Goal: Transaction & Acquisition: Complete application form

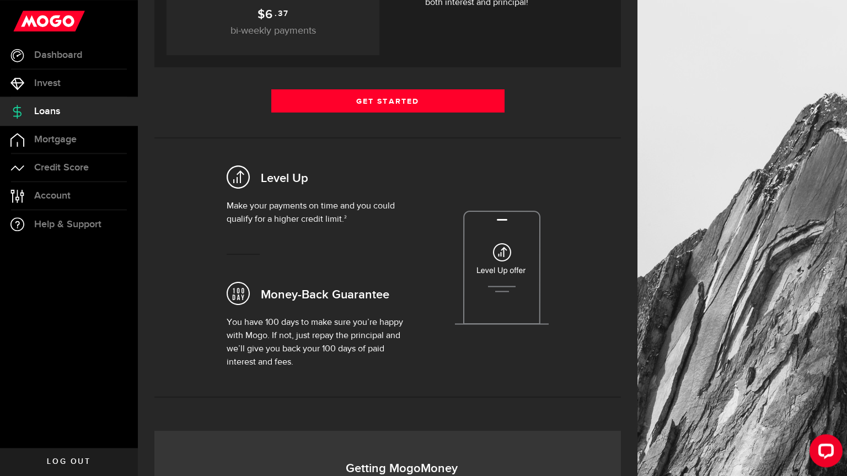
scroll to position [238, 0]
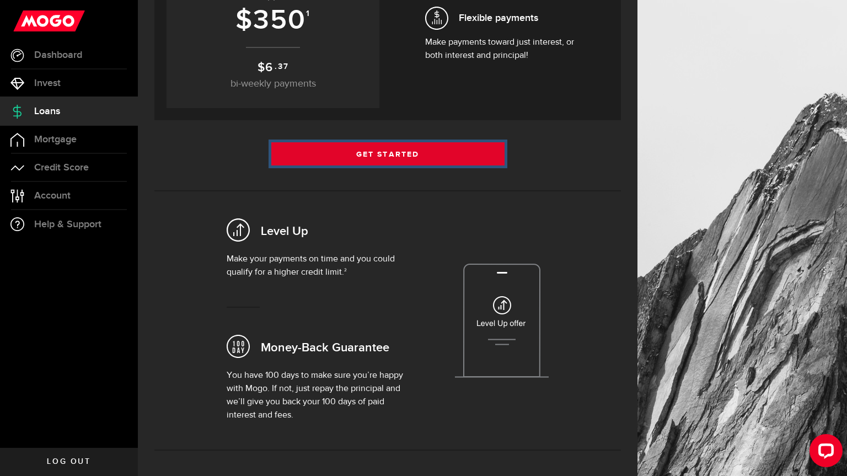
click at [380, 153] on link "Get Started" at bounding box center [387, 153] width 233 height 23
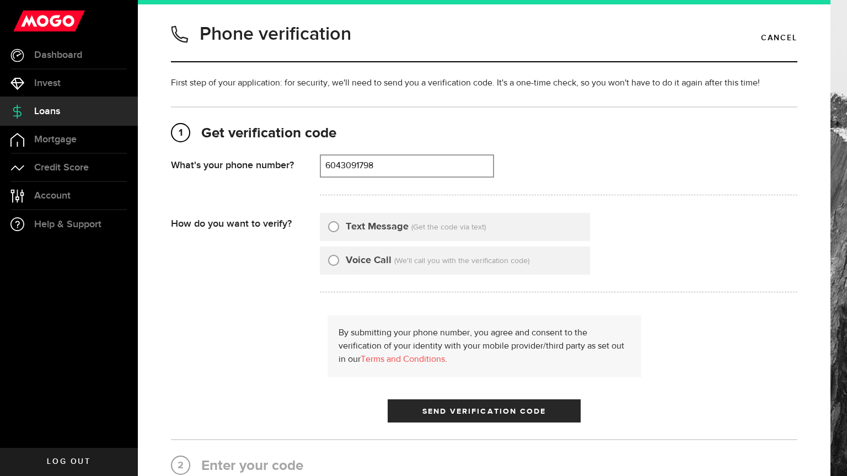
type input "6043091798"
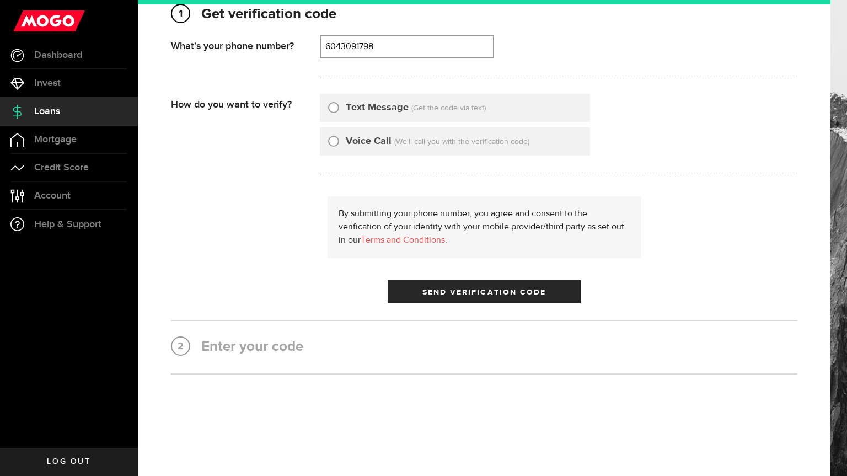
scroll to position [120, 0]
click at [337, 104] on input "Text Message" at bounding box center [333, 105] width 11 height 11
radio input "true"
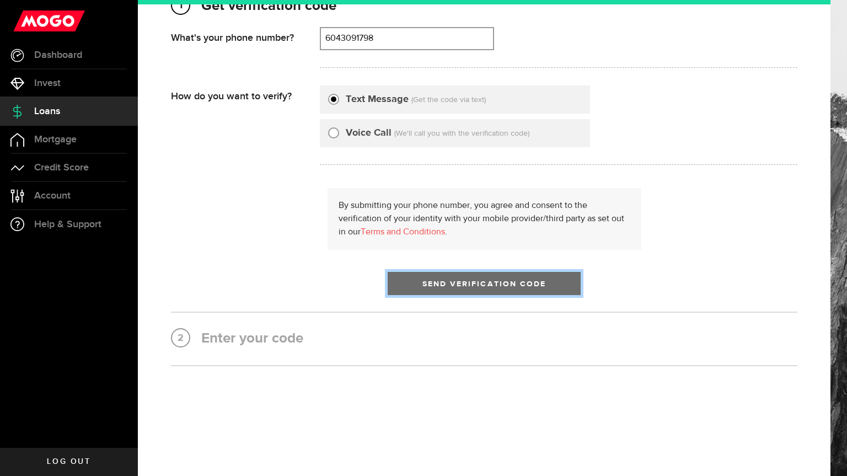
click at [514, 285] on span "Send Verification Code" at bounding box center [484, 284] width 124 height 8
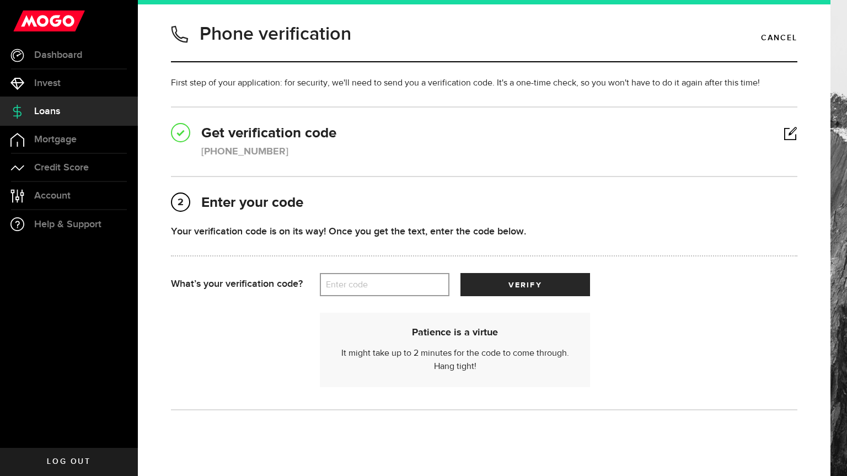
scroll to position [44, 0]
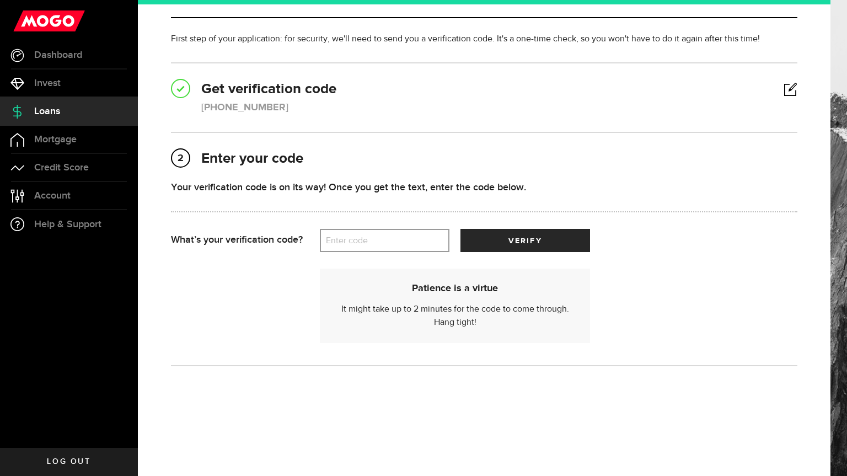
click at [368, 240] on label "Enter code" at bounding box center [385, 240] width 130 height 23
click at [368, 240] on input "Enter code" at bounding box center [385, 240] width 130 height 23
click at [368, 240] on label "Enter code" at bounding box center [385, 240] width 130 height 23
click at [368, 240] on input "Enter code" at bounding box center [385, 240] width 130 height 23
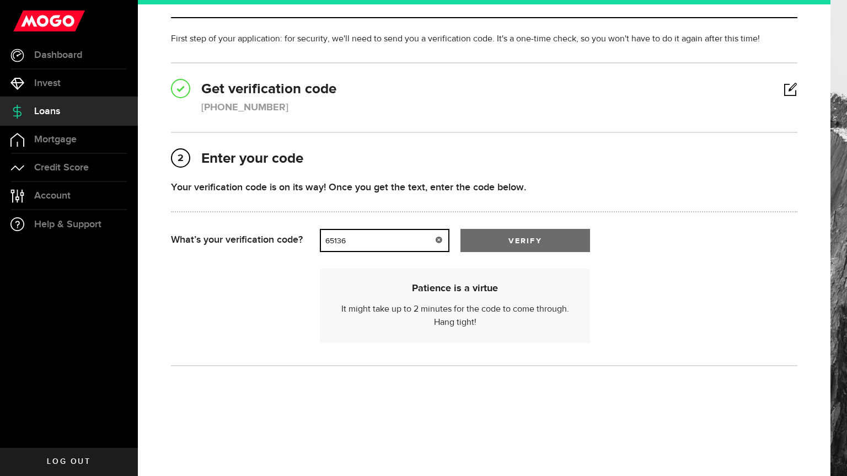
type input "65136"
click at [549, 241] on button "verify" at bounding box center [525, 240] width 130 height 23
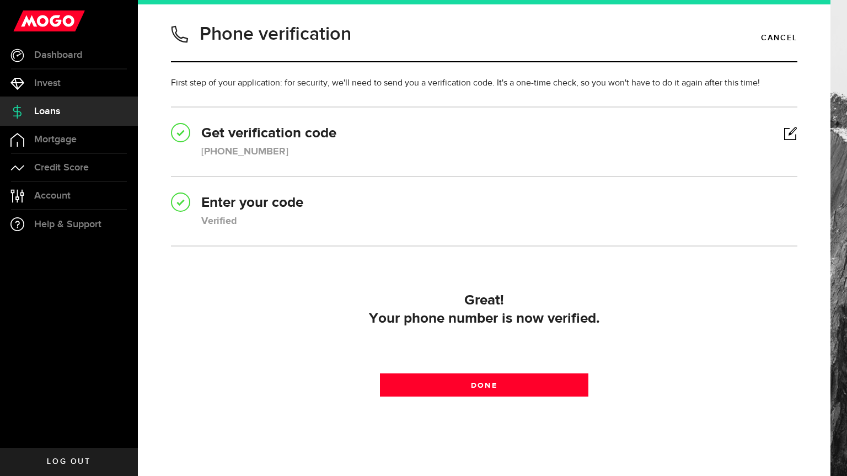
scroll to position [34, 0]
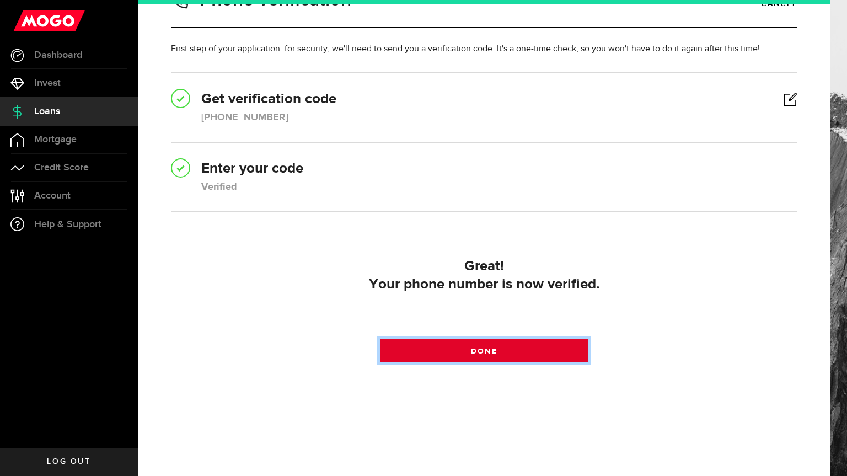
click at [505, 351] on link "Done" at bounding box center [484, 350] width 209 height 23
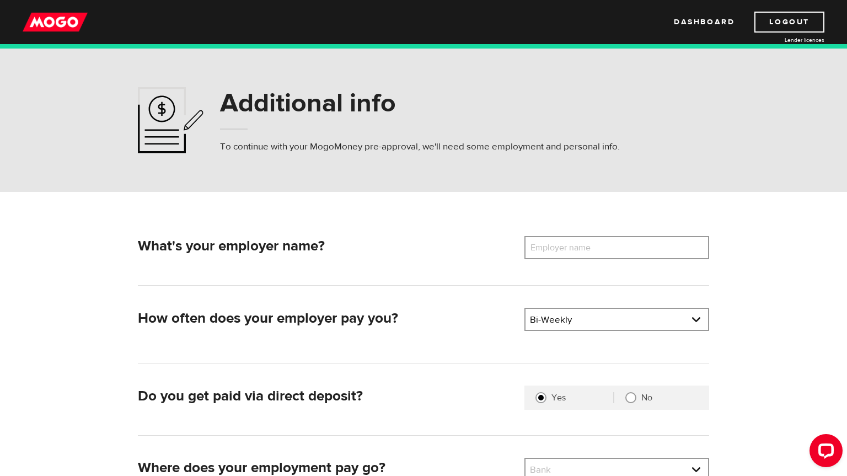
click at [591, 252] on label "Employer name" at bounding box center [568, 247] width 89 height 23
click at [591, 252] on input "Employer name" at bounding box center [616, 247] width 185 height 23
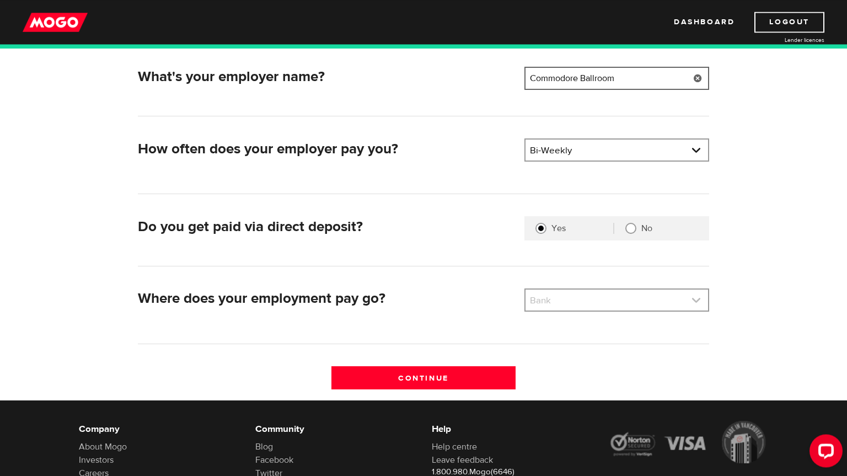
type input "Commodore Ballroom"
click at [611, 301] on link at bounding box center [616, 299] width 182 height 21
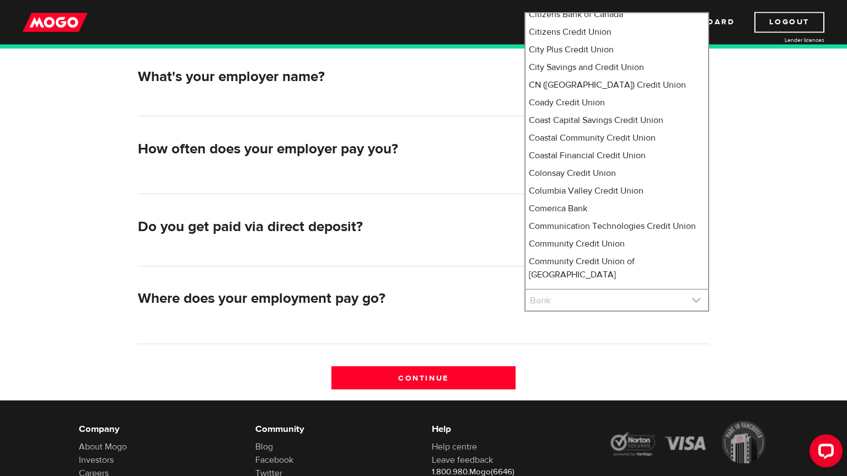
scroll to position [2001, 0]
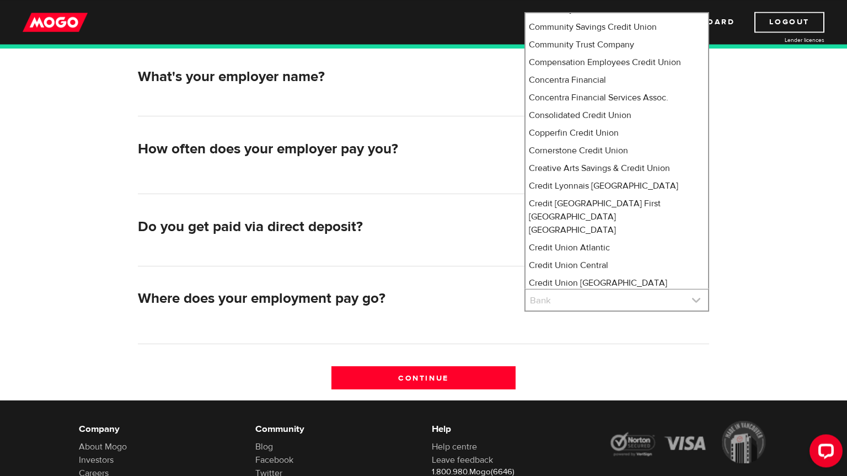
click at [583, 301] on link at bounding box center [616, 299] width 182 height 21
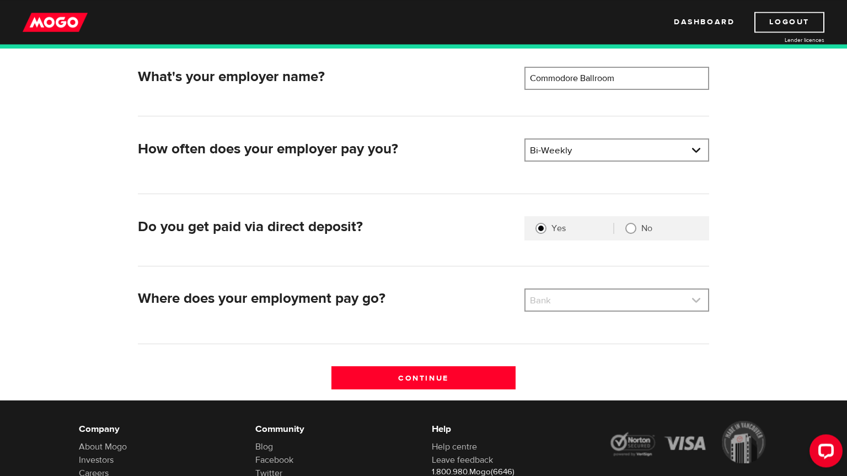
click at [583, 301] on link at bounding box center [616, 299] width 182 height 21
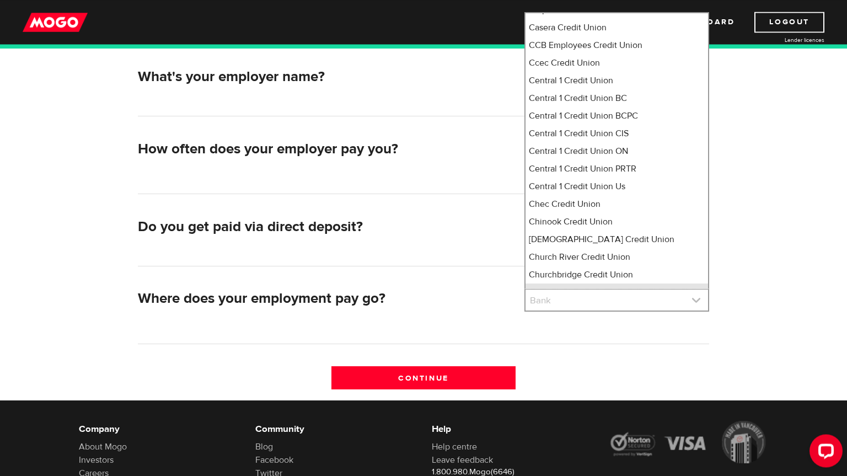
scroll to position [1547, 0]
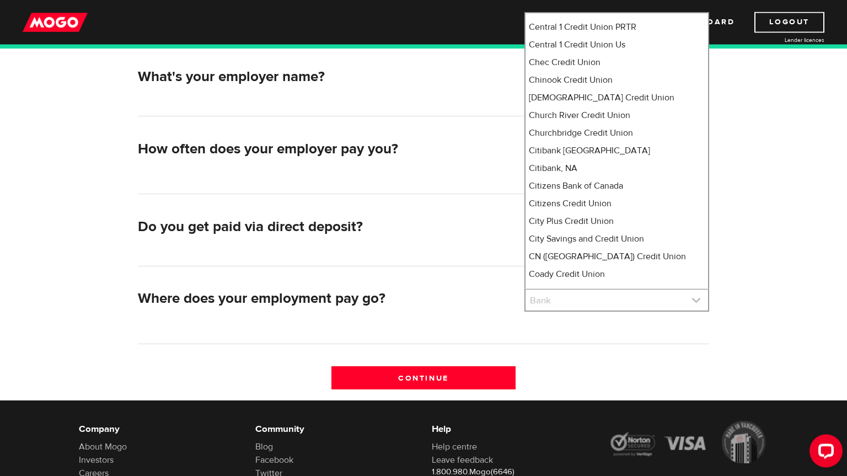
click at [562, 296] on link at bounding box center [616, 299] width 182 height 21
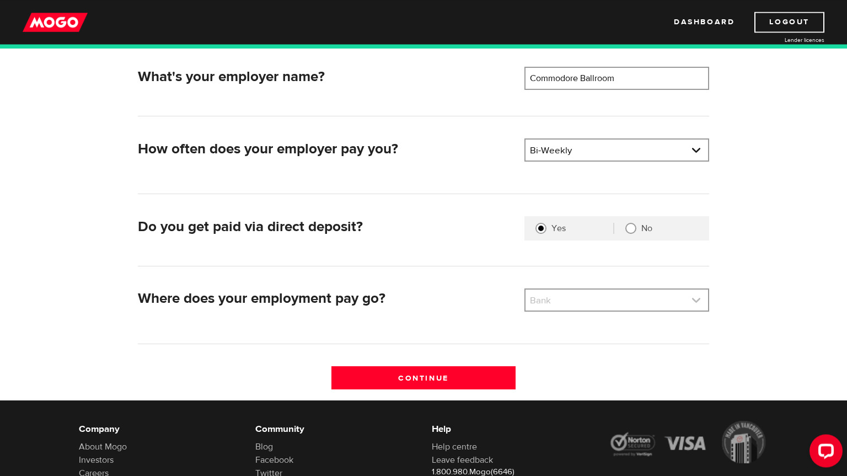
click at [558, 300] on link at bounding box center [616, 299] width 182 height 21
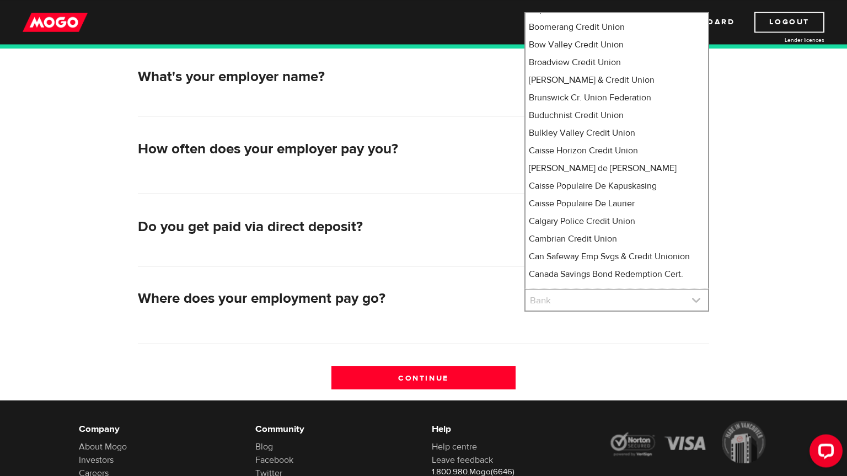
scroll to position [5555, 0]
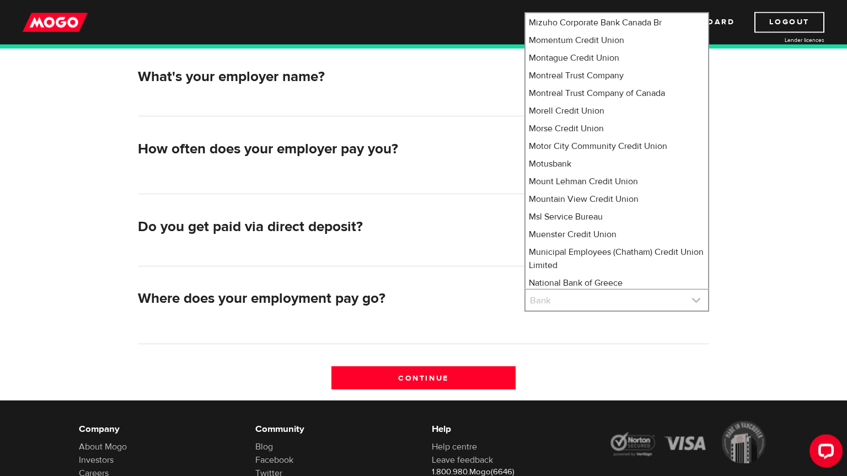
click at [558, 300] on link at bounding box center [616, 299] width 182 height 21
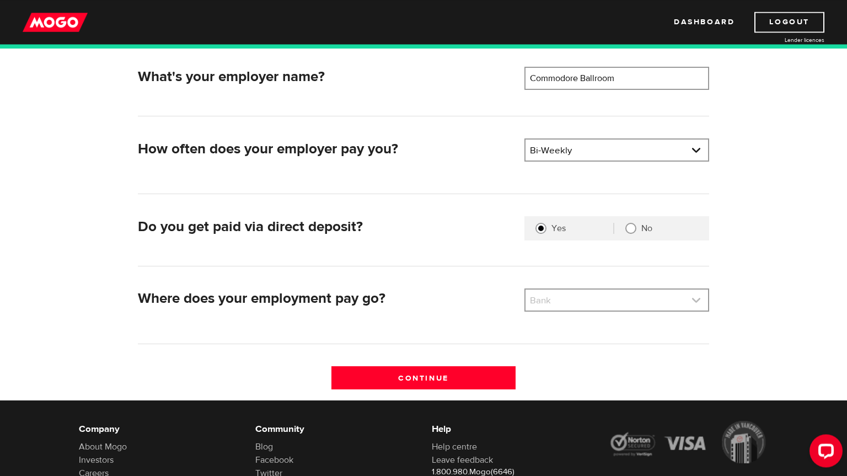
click at [558, 299] on link at bounding box center [616, 299] width 182 height 21
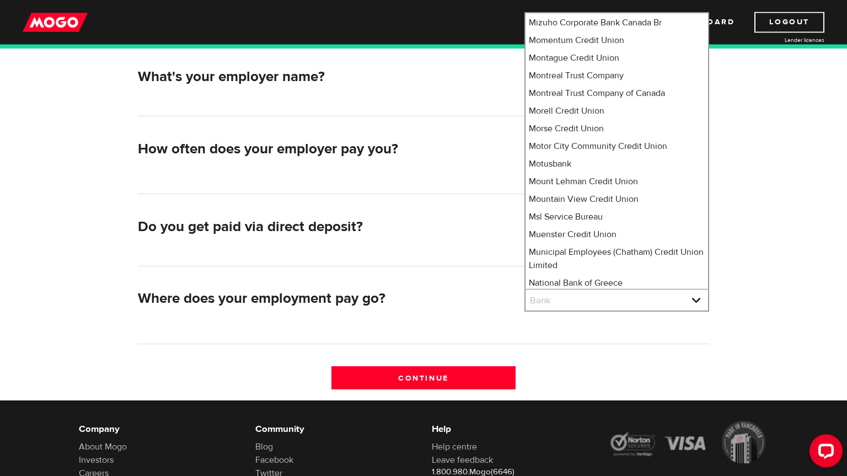
select select "4"
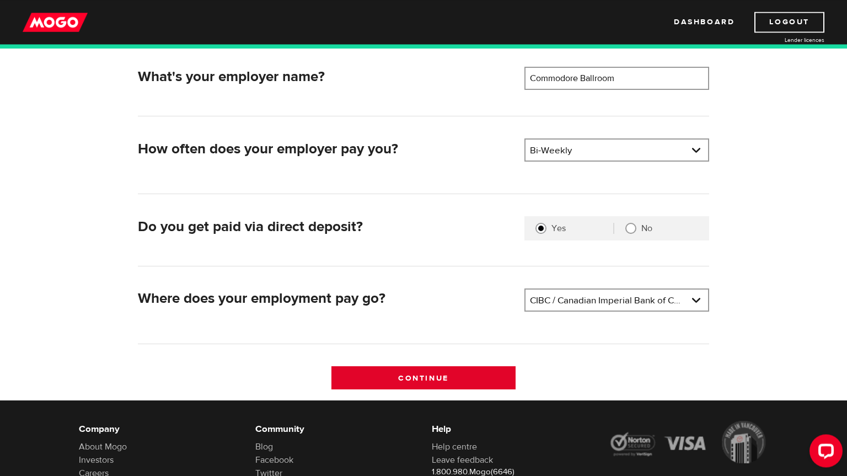
click at [407, 379] on input "Continue" at bounding box center [423, 377] width 185 height 23
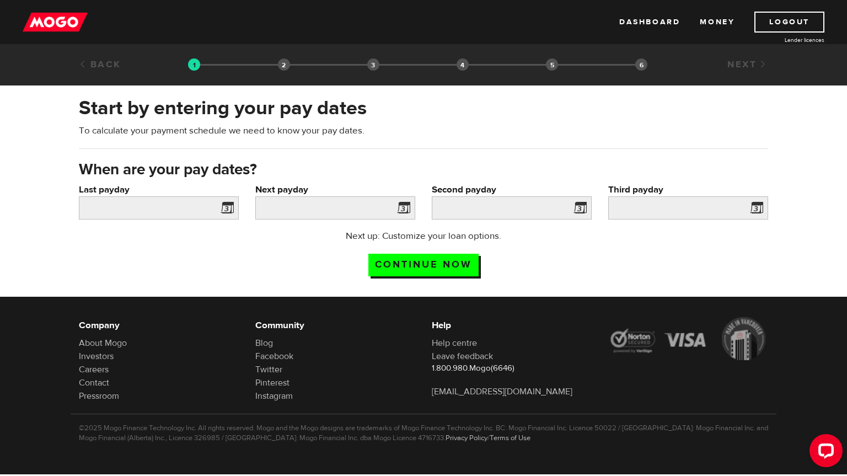
click at [225, 207] on span at bounding box center [225, 210] width 17 height 18
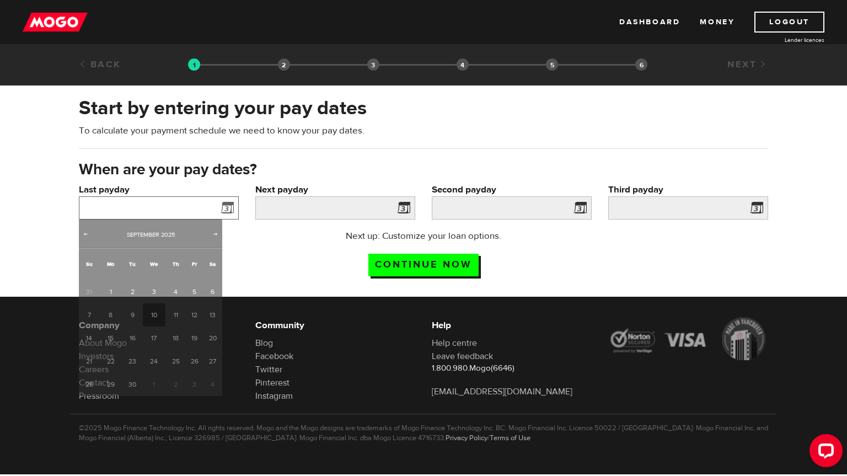
click at [216, 207] on input "Last payday" at bounding box center [159, 207] width 160 height 23
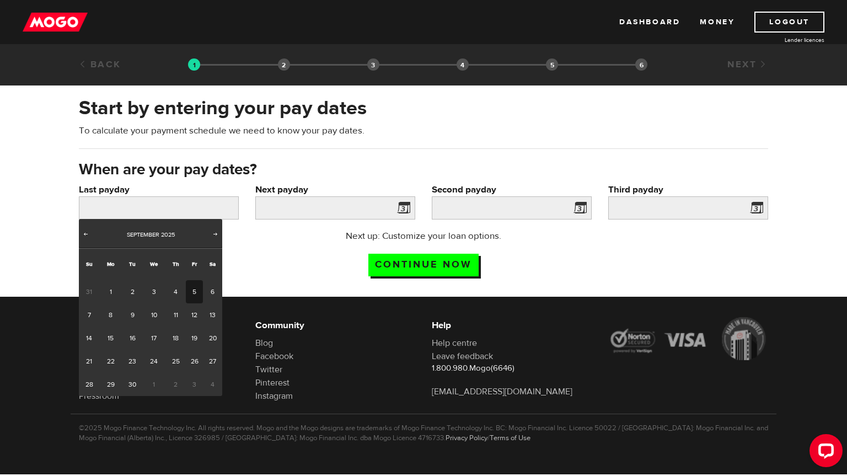
click at [189, 292] on link "5" at bounding box center [194, 291] width 17 height 23
type input "[DATE]"
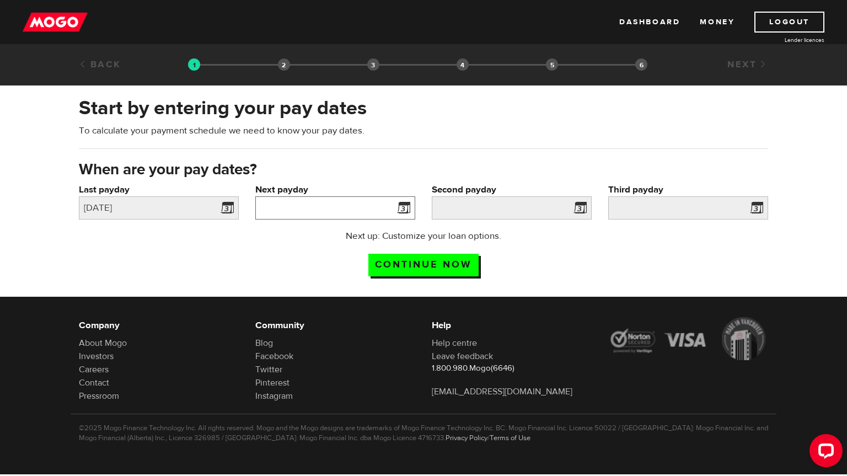
click at [387, 208] on input "Next payday" at bounding box center [335, 207] width 160 height 23
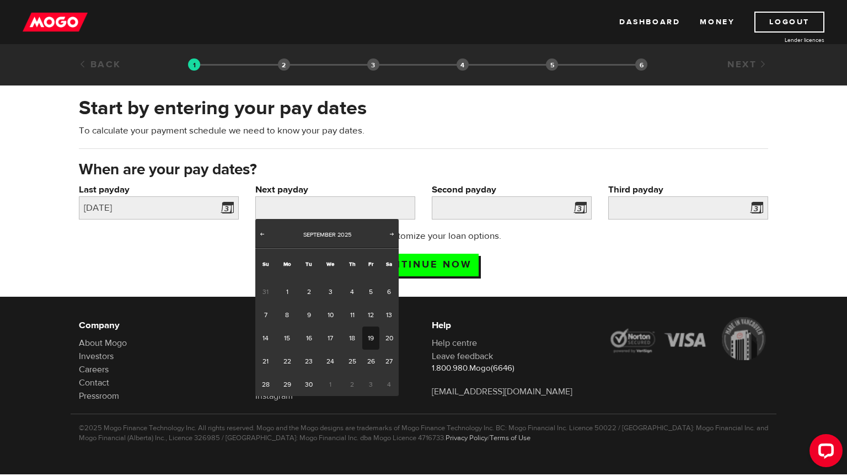
click at [369, 337] on link "19" at bounding box center [370, 337] width 17 height 23
type input "[DATE]"
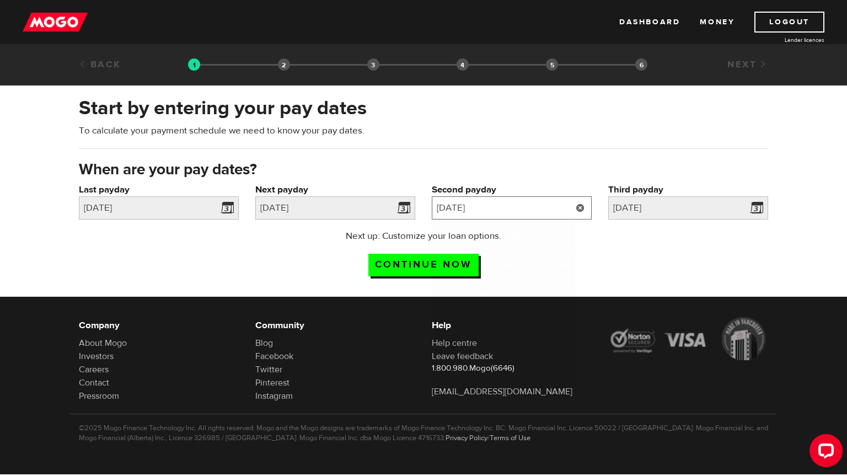
click at [567, 209] on input "[DATE]" at bounding box center [512, 207] width 160 height 23
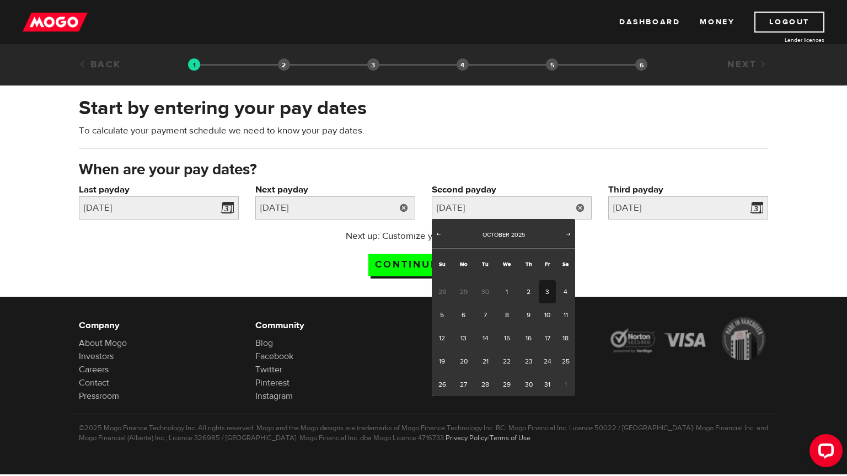
click at [402, 209] on link at bounding box center [403, 207] width 23 height 23
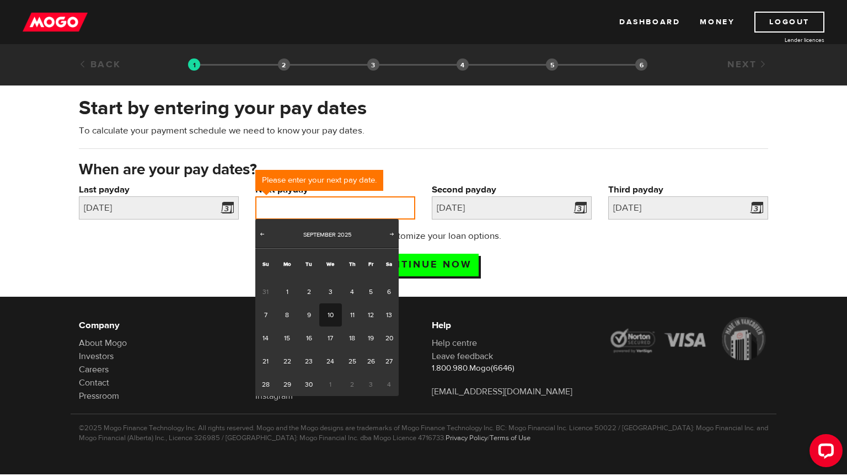
click at [393, 209] on input "Next payday" at bounding box center [335, 207] width 160 height 23
click at [373, 337] on link "19" at bounding box center [370, 337] width 17 height 23
type input "[DATE]"
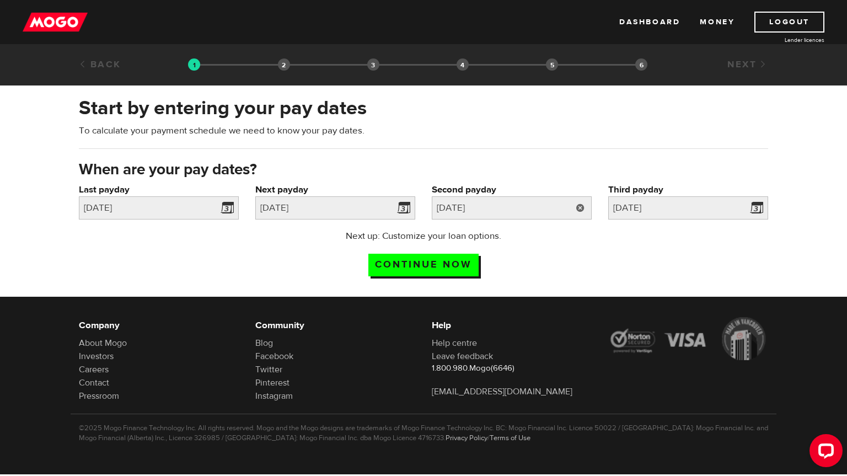
click at [572, 206] on link at bounding box center [580, 207] width 23 height 23
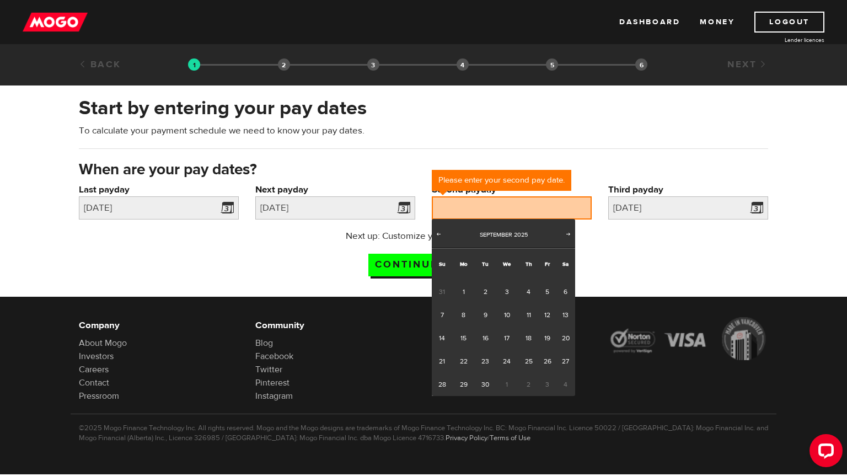
click at [546, 384] on span "3" at bounding box center [546, 384] width 17 height 23
click at [569, 234] on span "Next" at bounding box center [568, 233] width 9 height 9
click at [544, 285] on link "3" at bounding box center [546, 291] width 17 height 23
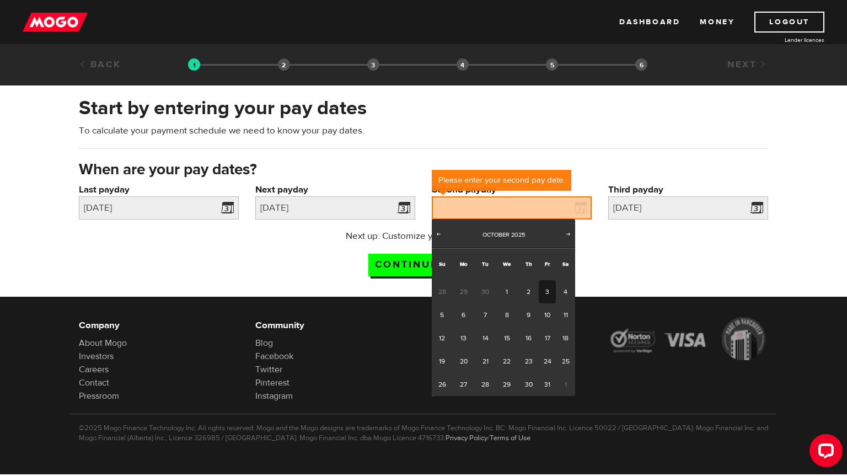
type input "[DATE]"
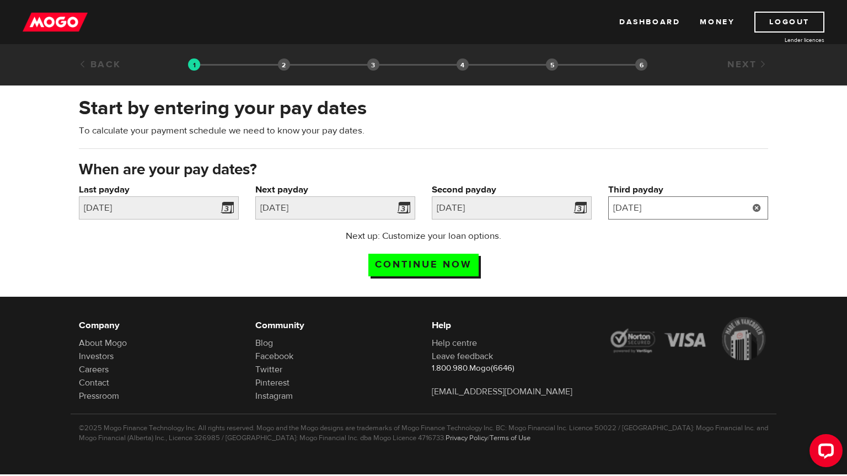
click at [716, 209] on input "2025/10/17" at bounding box center [688, 207] width 160 height 23
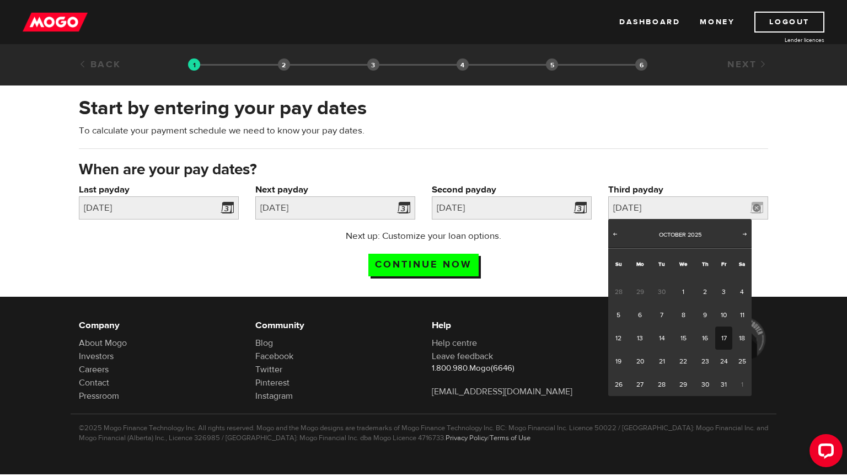
click at [724, 341] on link "17" at bounding box center [723, 337] width 17 height 23
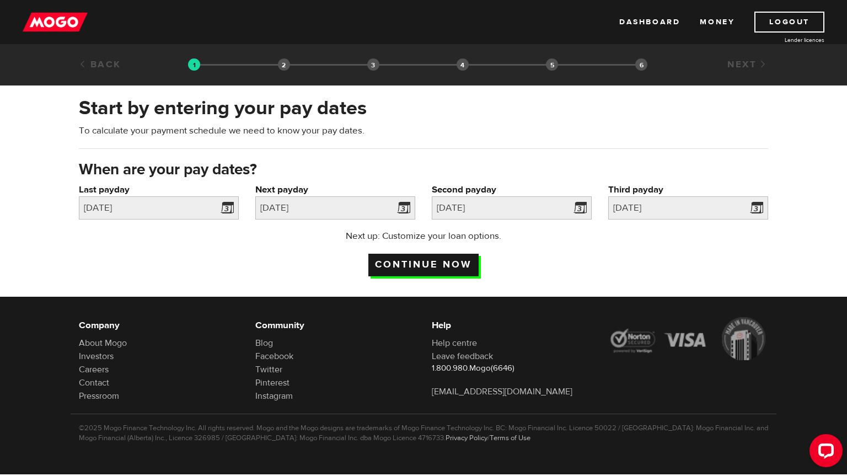
click at [416, 261] on input "Continue now" at bounding box center [423, 265] width 110 height 23
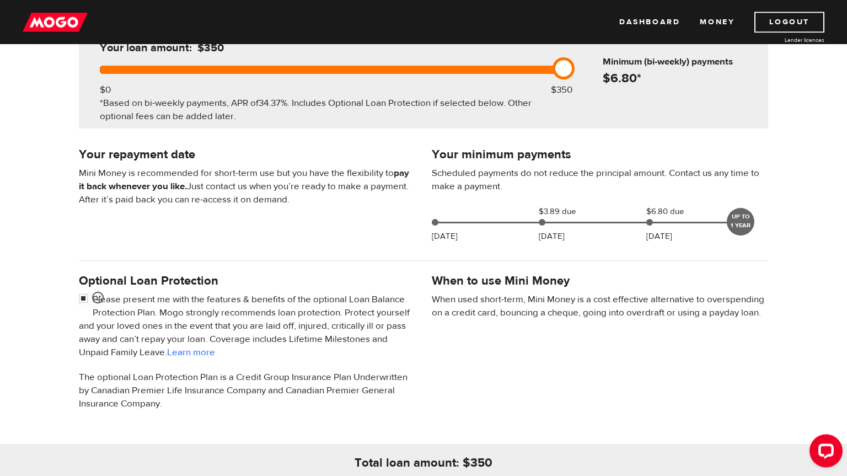
scroll to position [307, 0]
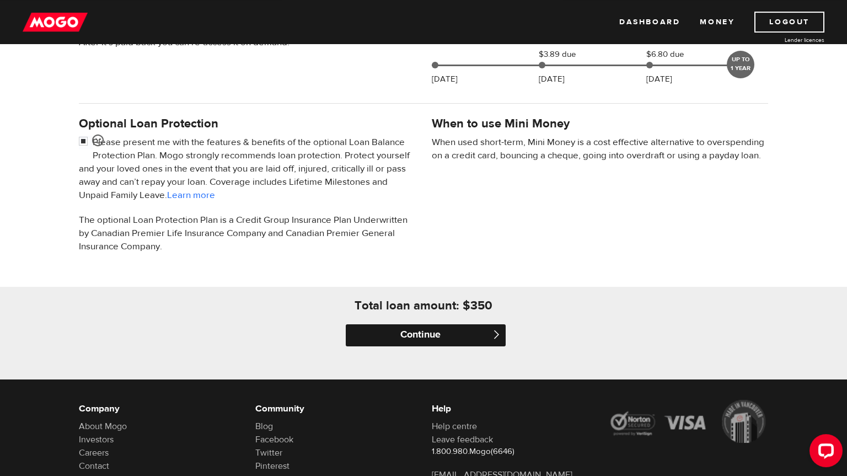
click at [462, 335] on input "Continue" at bounding box center [426, 335] width 160 height 22
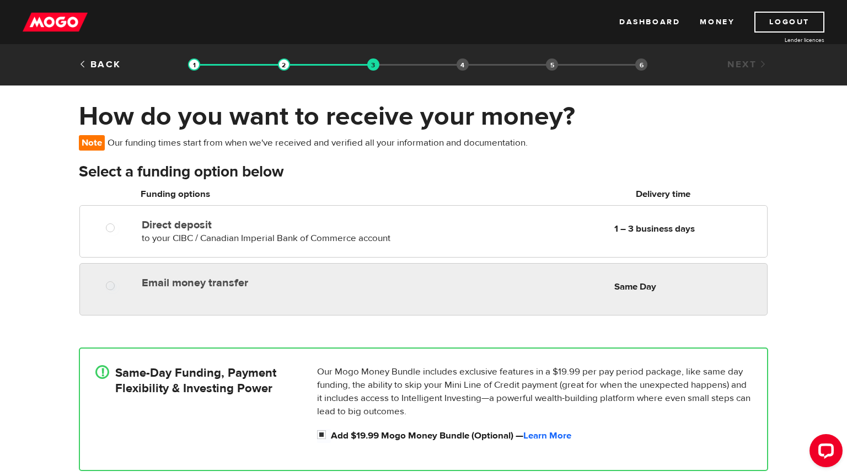
radio input "true"
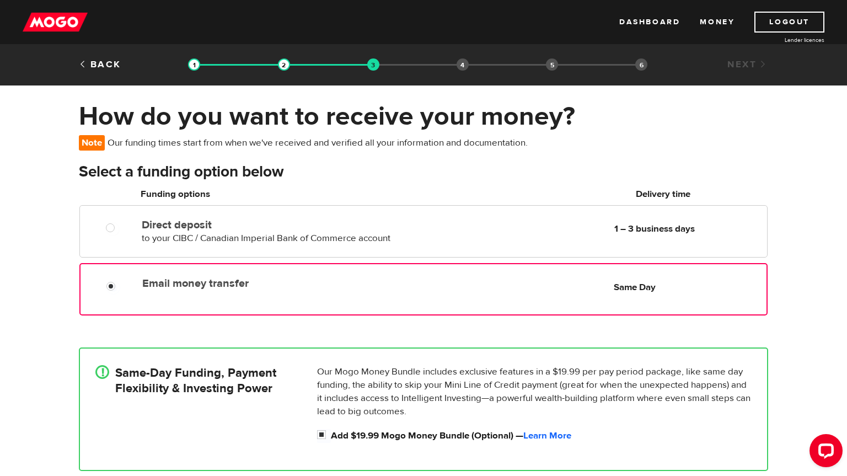
click at [228, 279] on label "Email money transfer" at bounding box center [268, 283] width 253 height 13
click at [120, 281] on input "Email money transfer" at bounding box center [113, 288] width 14 height 14
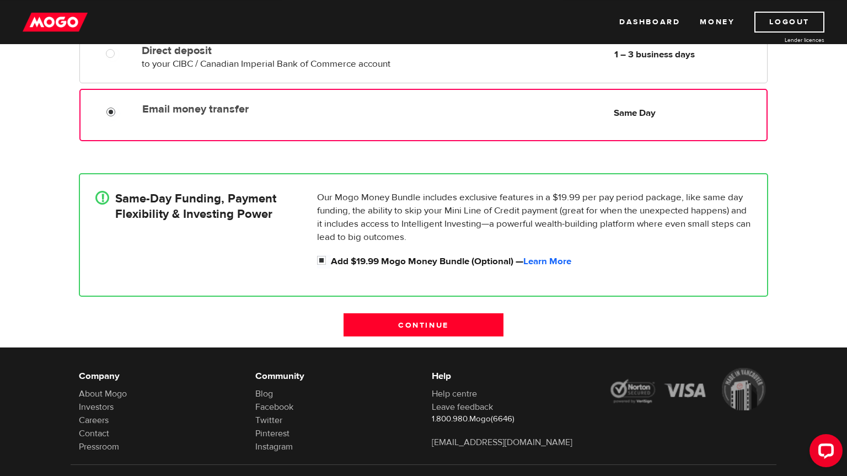
scroll to position [175, 0]
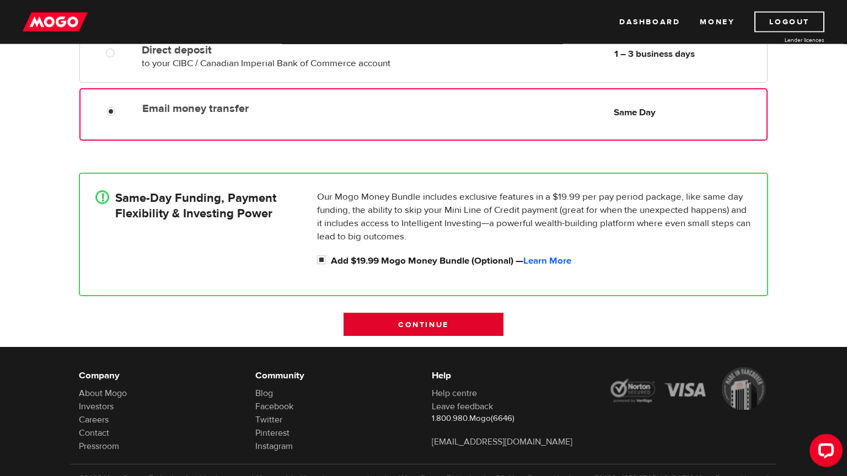
click at [419, 317] on input "Continue" at bounding box center [423, 323] width 160 height 23
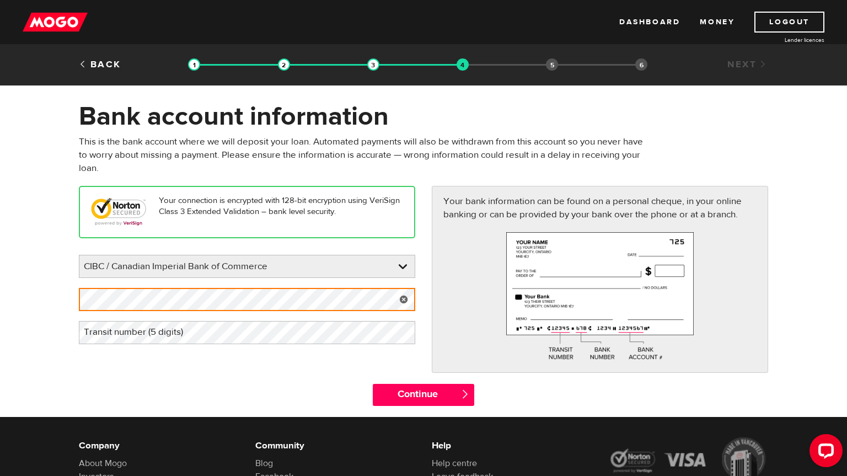
click at [202, 332] on label "Transit number (5 digits)" at bounding box center [142, 332] width 127 height 23
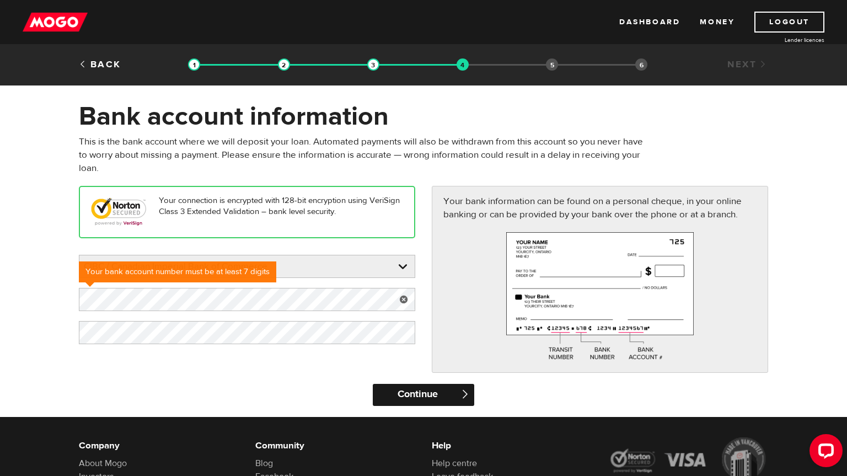
click at [432, 396] on input "Continue" at bounding box center [423, 395] width 101 height 22
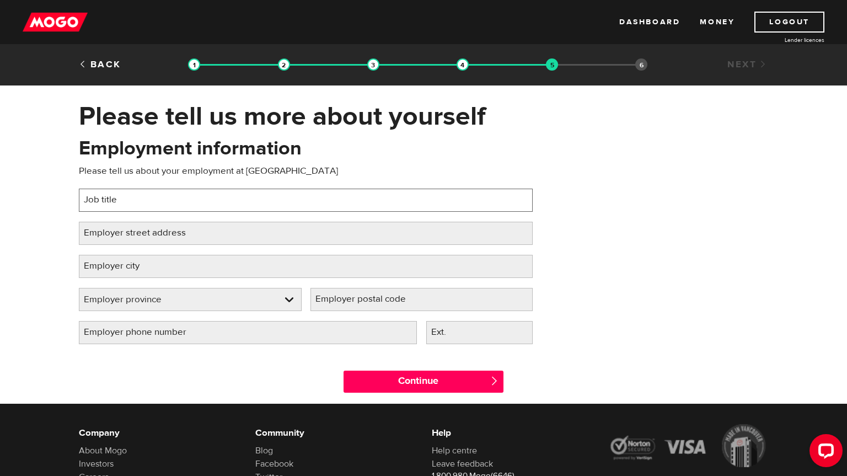
click at [161, 206] on input "Job title" at bounding box center [306, 199] width 454 height 23
type input "Server"
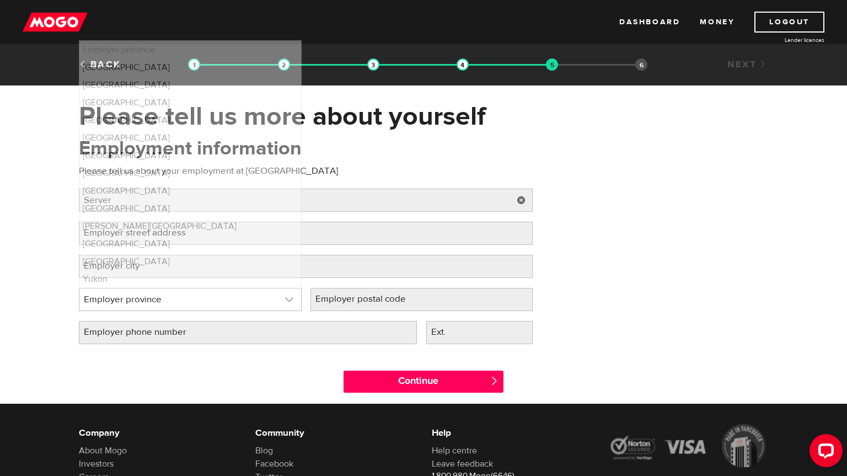
click at [220, 297] on link at bounding box center [190, 299] width 222 height 22
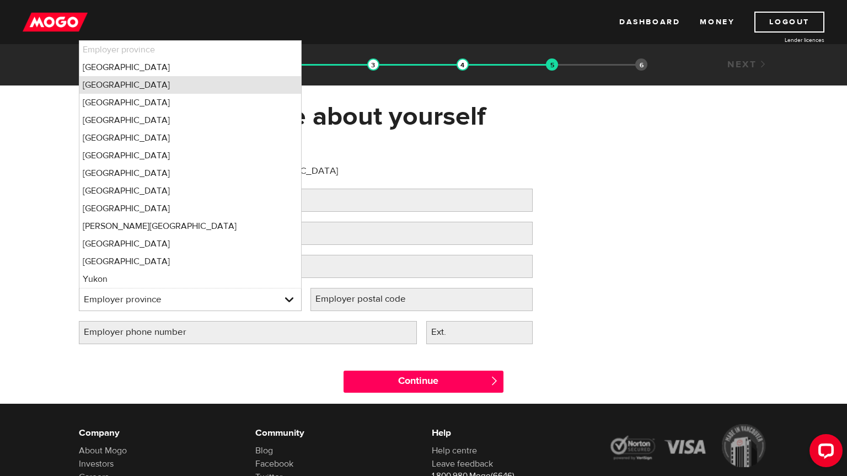
click at [150, 84] on li "[GEOGRAPHIC_DATA]" at bounding box center [190, 85] width 222 height 18
select select "BC"
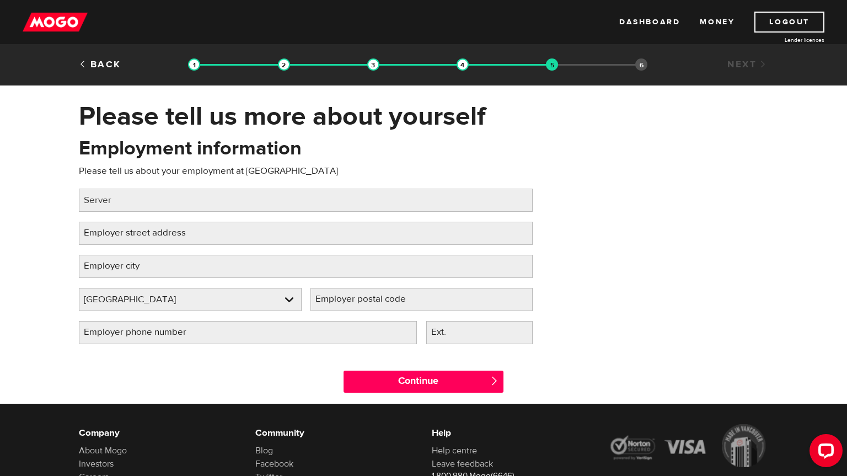
click at [384, 297] on label "Employer postal code" at bounding box center [369, 299] width 118 height 23
click at [384, 297] on input "Employer postal code" at bounding box center [421, 299] width 223 height 23
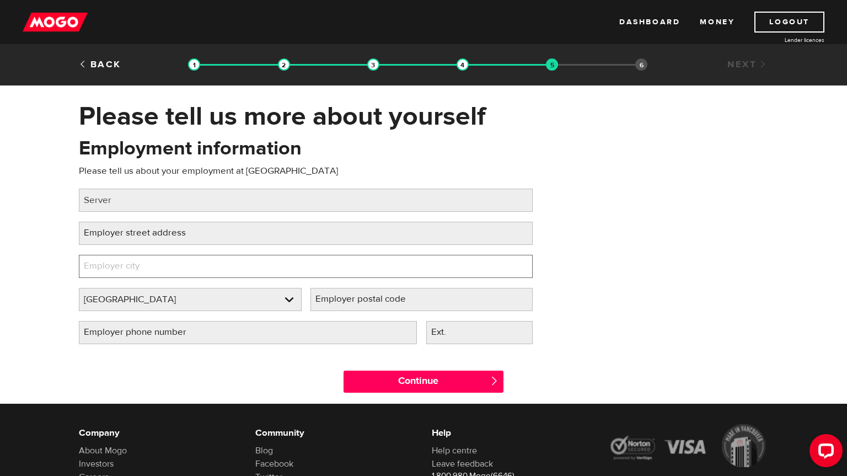
click at [185, 270] on input "Employer city" at bounding box center [306, 266] width 454 height 23
type input "Vancouver"
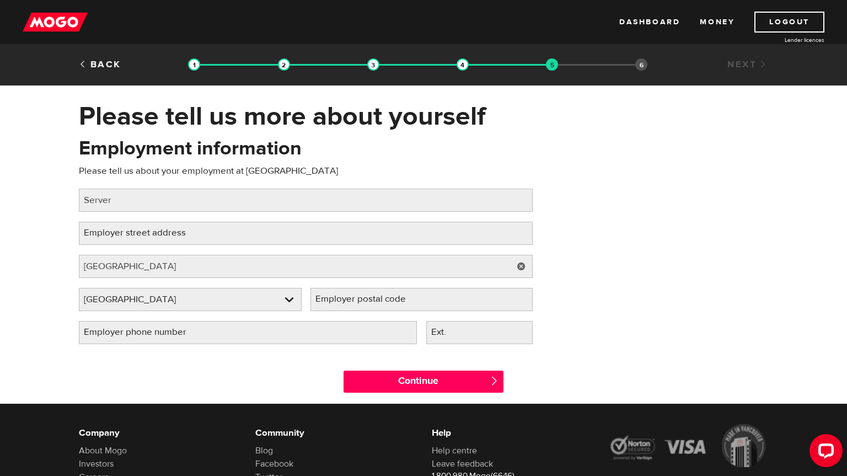
click at [179, 228] on label "Employer street address" at bounding box center [144, 233] width 130 height 23
click at [179, 228] on input "Employer street address" at bounding box center [306, 233] width 454 height 23
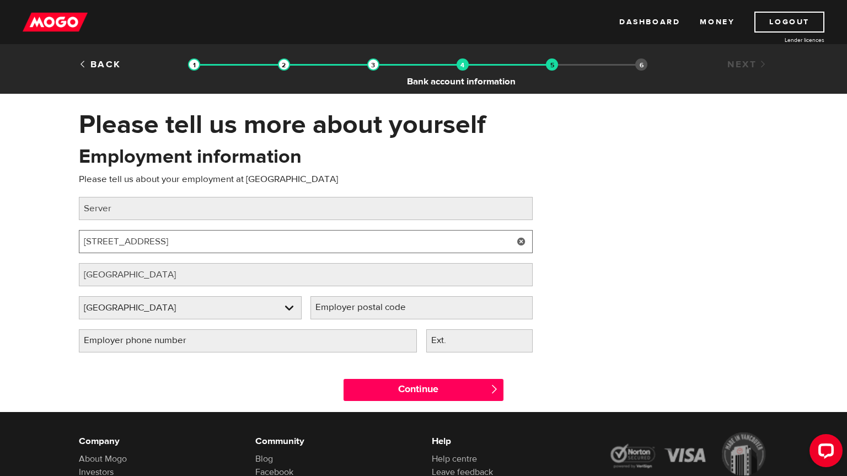
type input "868 Granville St"
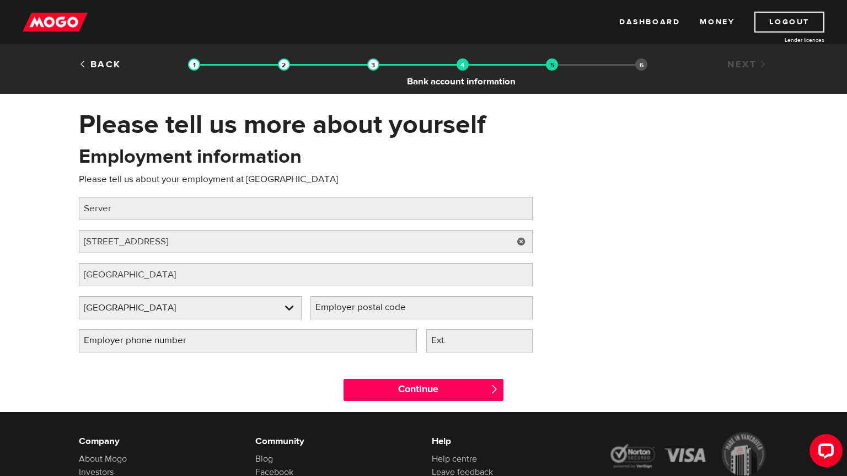
click at [465, 63] on img at bounding box center [462, 64] width 12 height 12
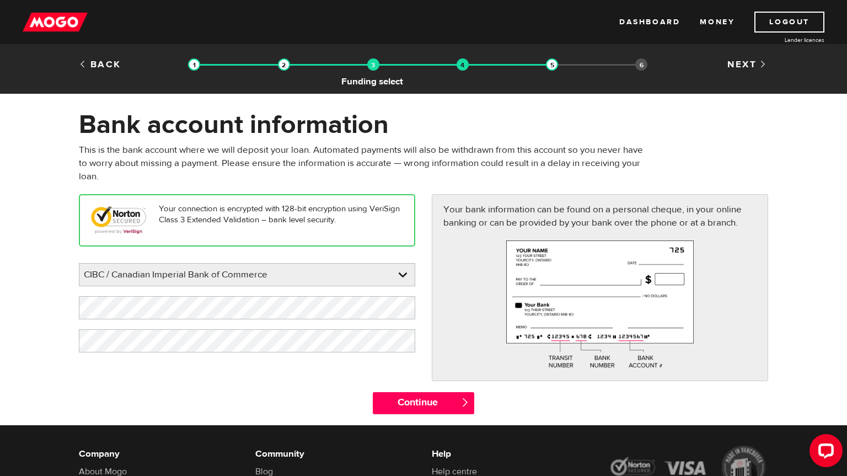
click at [376, 65] on img at bounding box center [373, 64] width 12 height 12
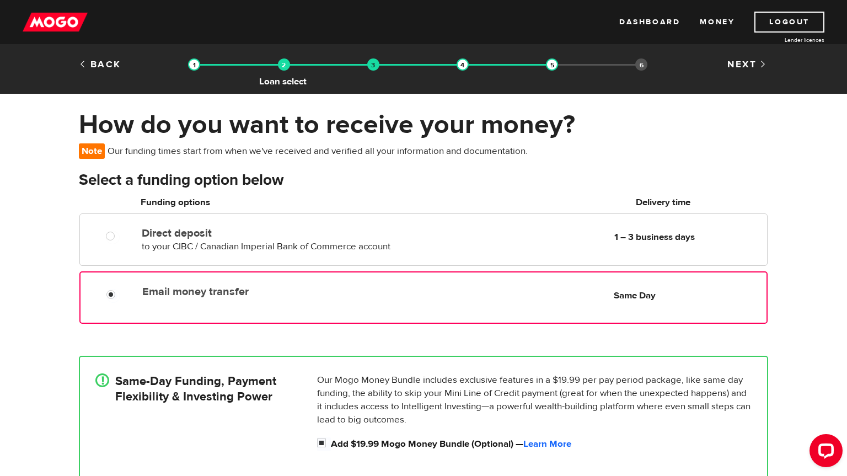
click at [285, 66] on img at bounding box center [284, 64] width 12 height 12
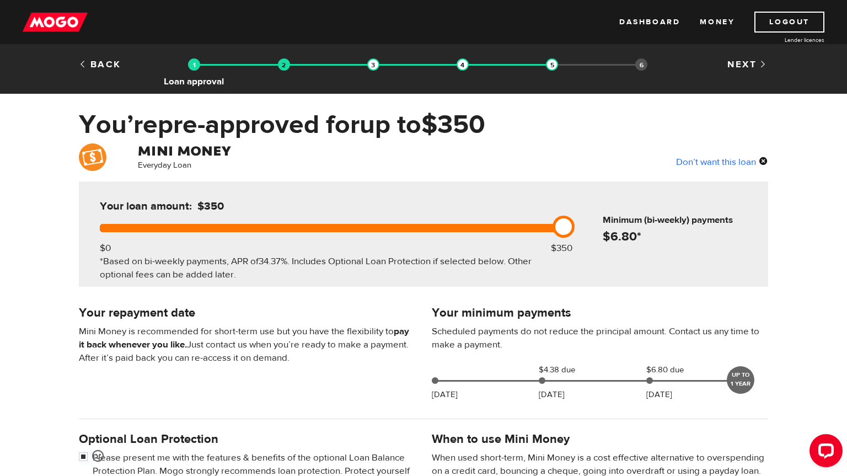
click at [195, 66] on img at bounding box center [194, 64] width 12 height 12
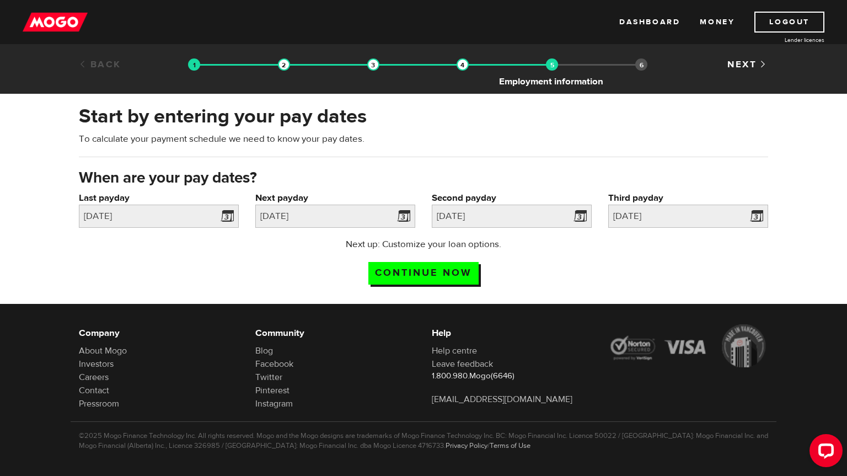
click at [550, 63] on img at bounding box center [552, 64] width 12 height 12
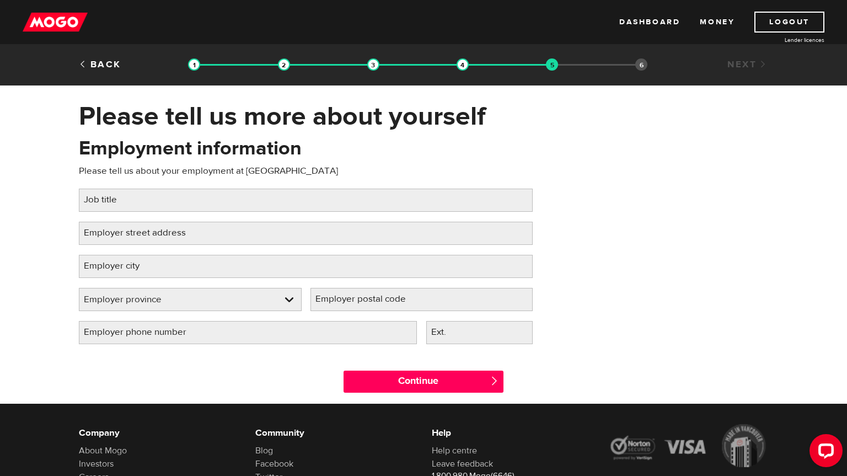
click at [174, 236] on label "Employer street address" at bounding box center [144, 233] width 130 height 23
click at [174, 236] on input "Employer street address" at bounding box center [306, 233] width 454 height 23
type input "[STREET_ADDRESS]"
click at [121, 212] on div "Employment information Please tell us about your employment at [GEOGRAPHIC_DATA…" at bounding box center [306, 244] width 470 height 219
click at [117, 206] on label "Job title" at bounding box center [109, 199] width 61 height 23
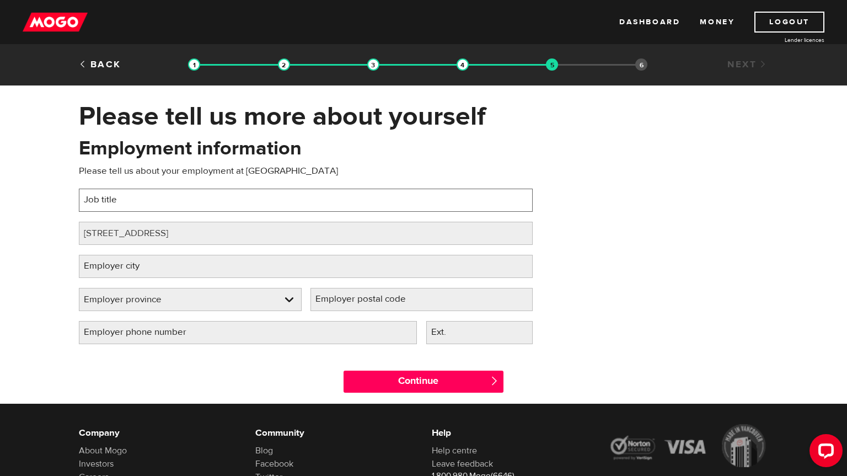
click at [117, 206] on input "Job title" at bounding box center [306, 199] width 454 height 23
type input "Server"
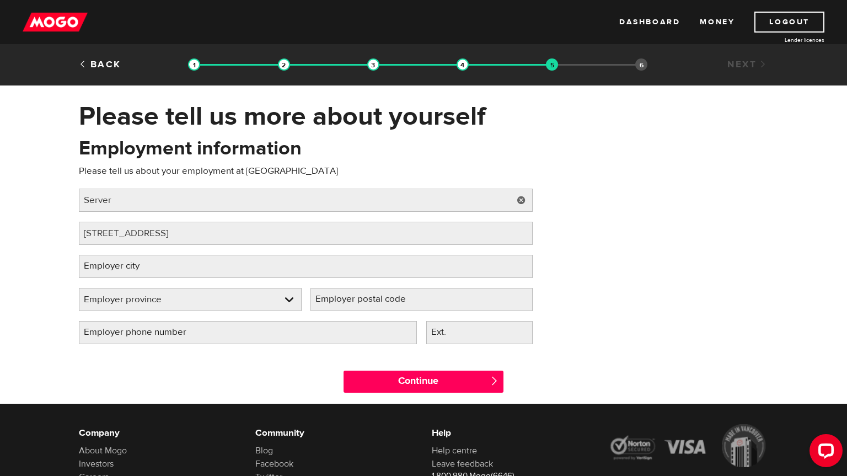
click at [127, 264] on label "Employer city" at bounding box center [120, 266] width 83 height 23
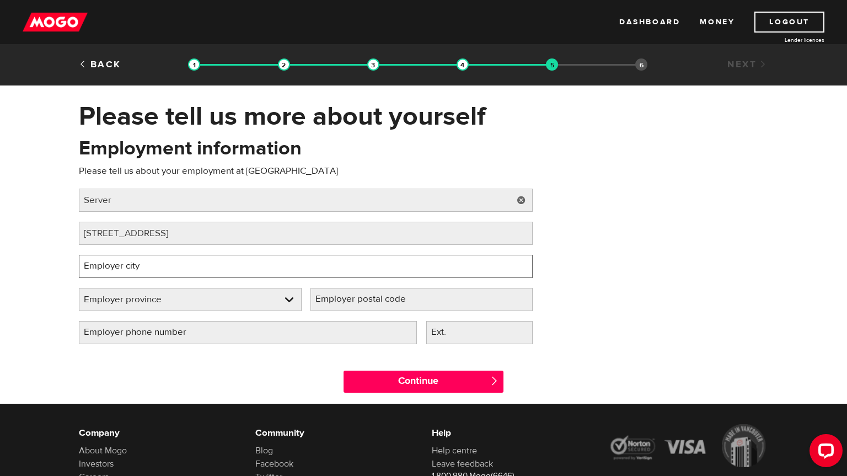
click at [127, 264] on input "Employer city" at bounding box center [306, 266] width 454 height 23
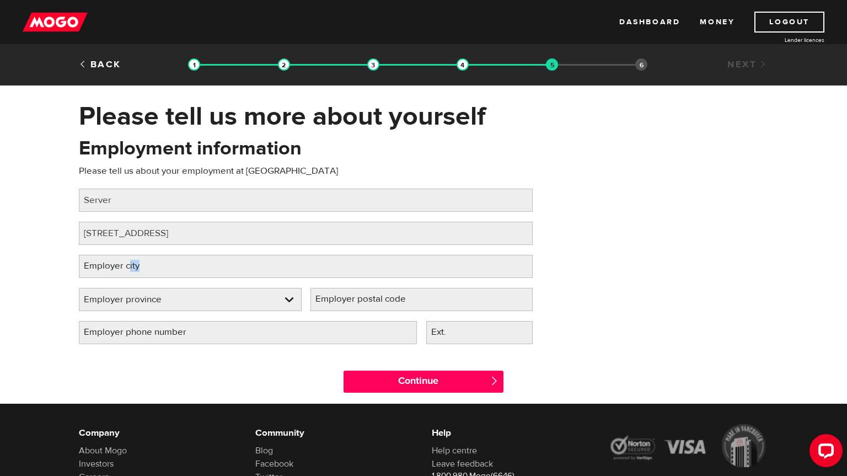
click at [127, 264] on label "Employer city" at bounding box center [120, 266] width 83 height 23
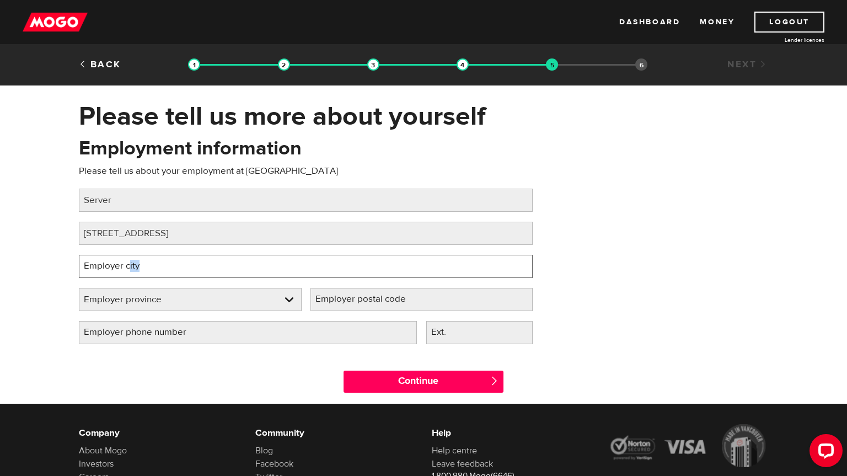
click at [127, 264] on input "Employer city" at bounding box center [306, 266] width 454 height 23
type input "[GEOGRAPHIC_DATA]"
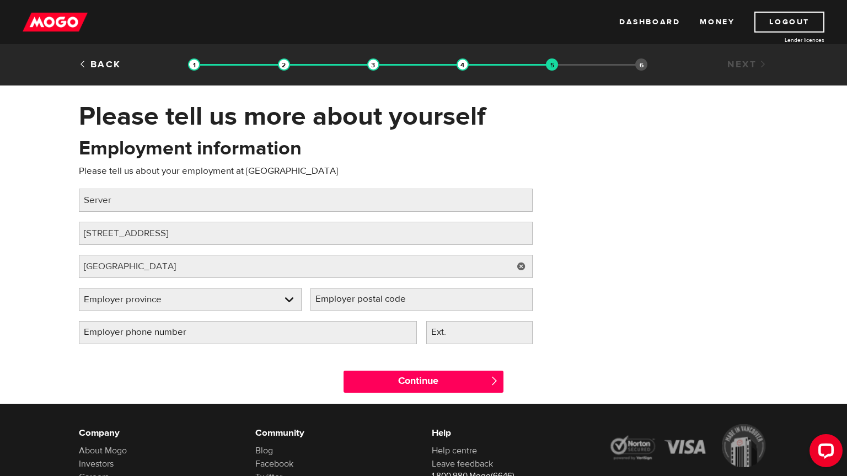
click at [49, 258] on div "Please tell us more about yourself Oops! Please review the areas highlighted be…" at bounding box center [423, 251] width 847 height 303
click at [136, 304] on link at bounding box center [190, 299] width 222 height 22
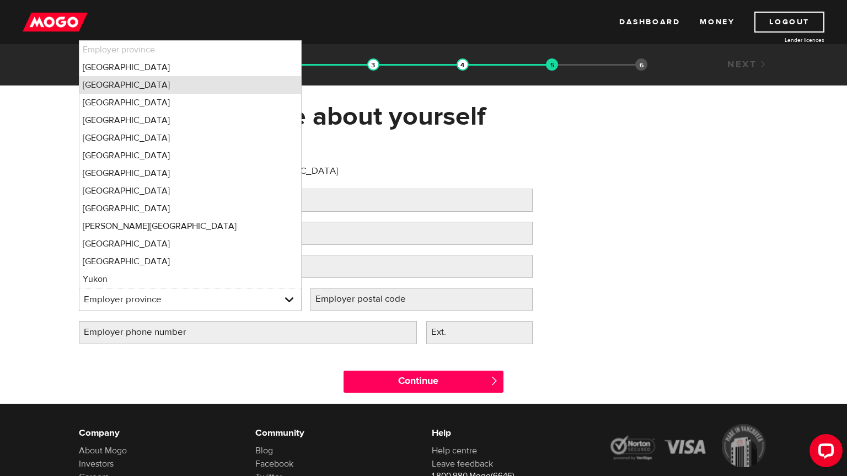
click at [143, 88] on li "British Columbia" at bounding box center [190, 85] width 222 height 18
select select "BC"
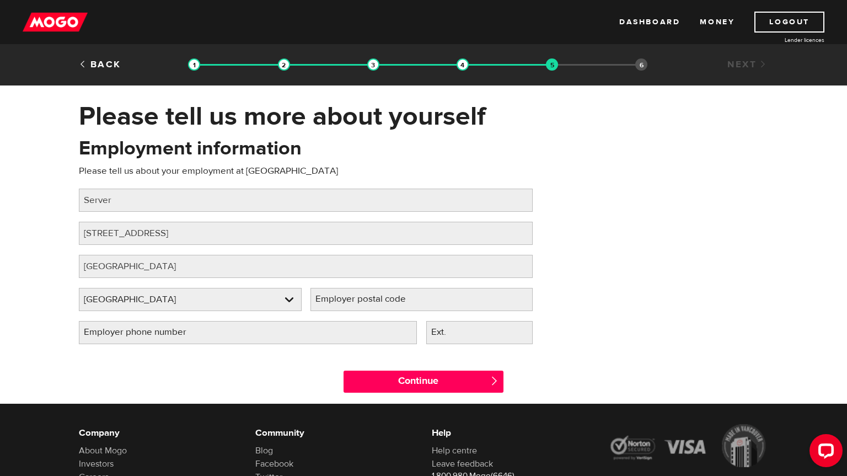
click at [398, 300] on label "Employer postal code" at bounding box center [369, 299] width 118 height 23
click at [398, 300] on input "Employer postal code" at bounding box center [421, 299] width 223 height 23
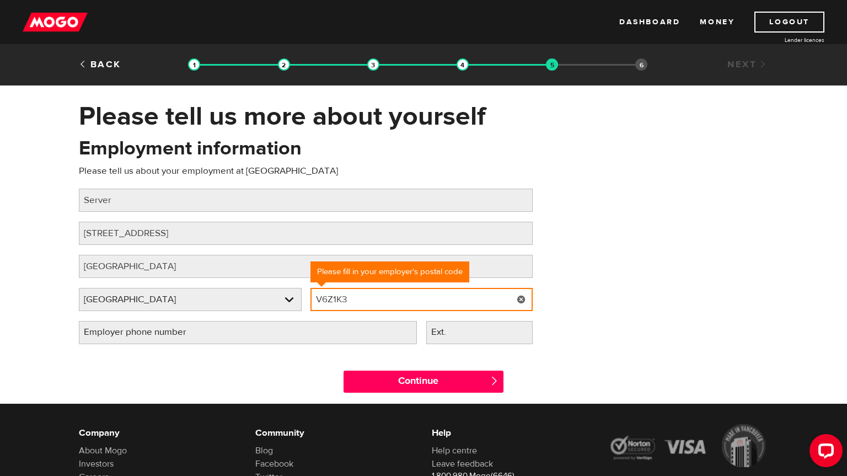
type input "V6Z1K3"
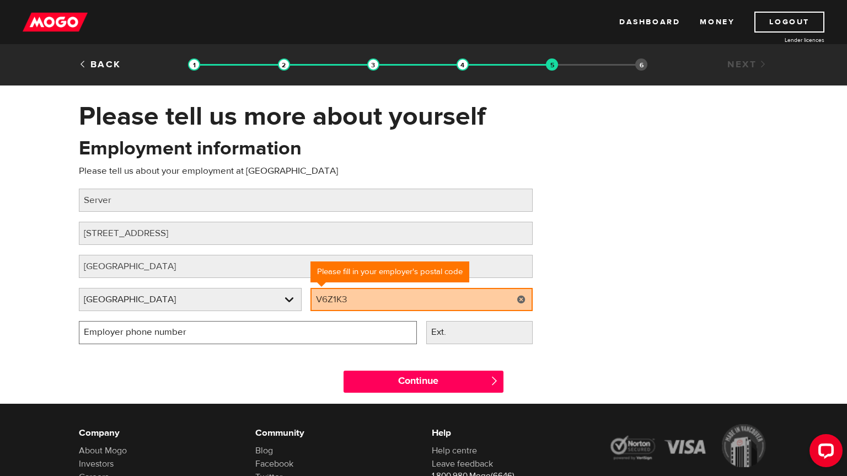
click at [241, 336] on input "Employer phone number" at bounding box center [248, 332] width 338 height 23
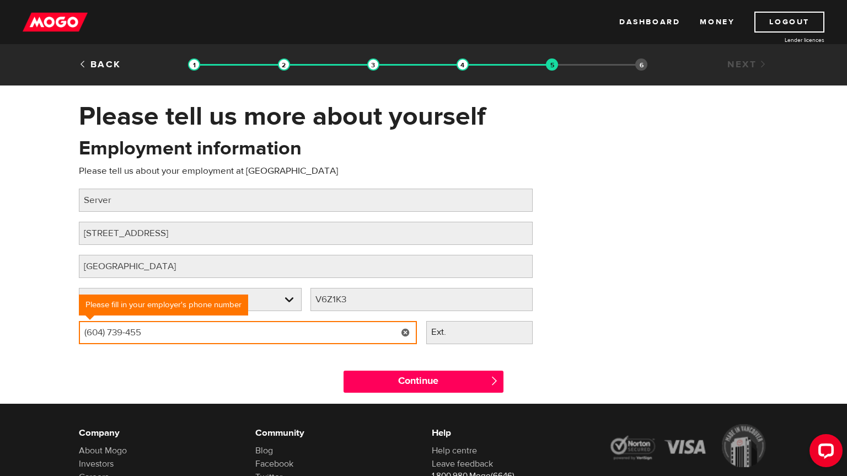
type input "(604) 739-4550"
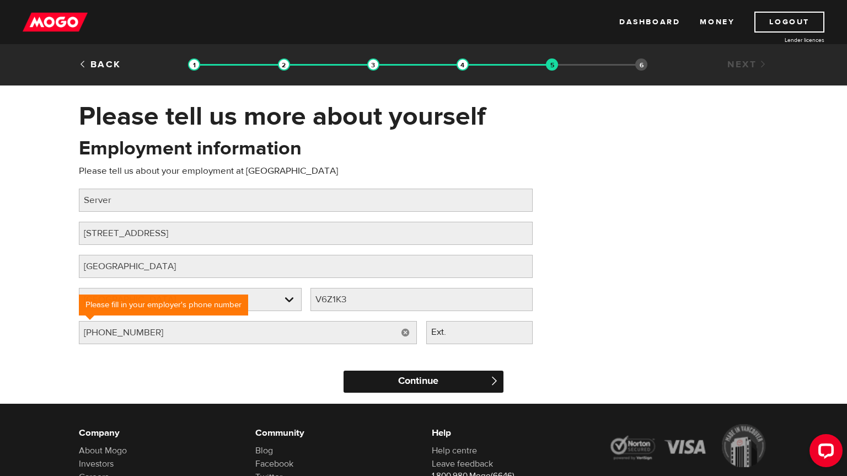
click at [443, 388] on input "Continue" at bounding box center [423, 381] width 160 height 22
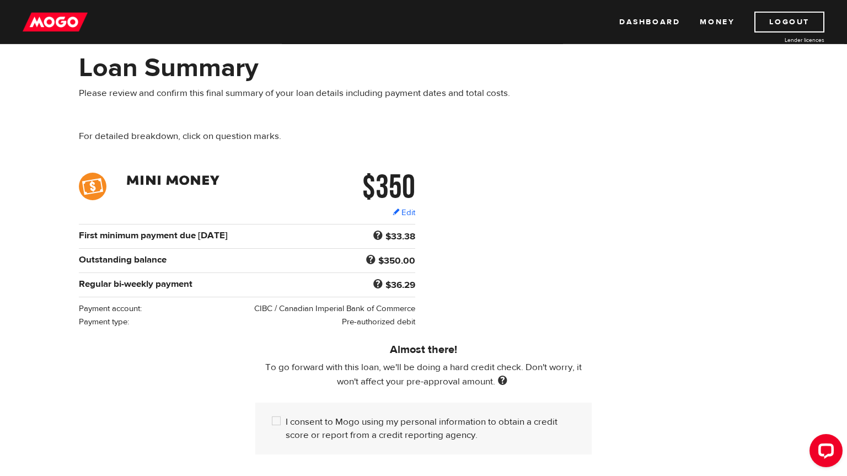
scroll to position [54, 0]
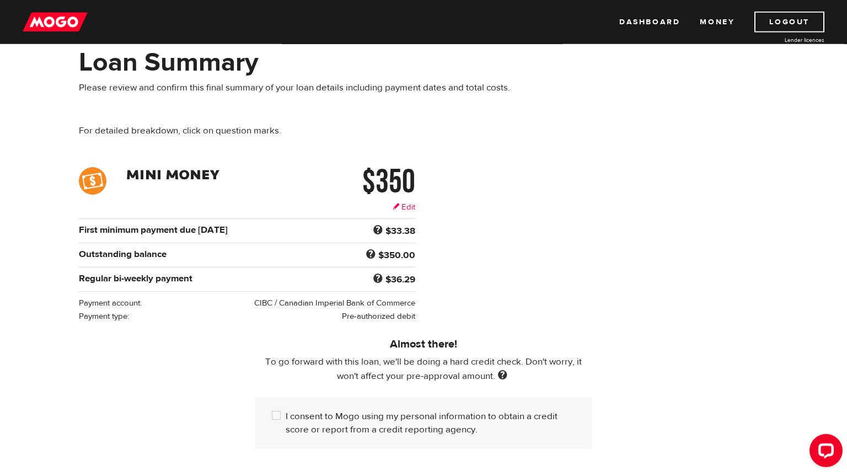
click at [411, 201] on link "Edit" at bounding box center [403, 207] width 23 height 12
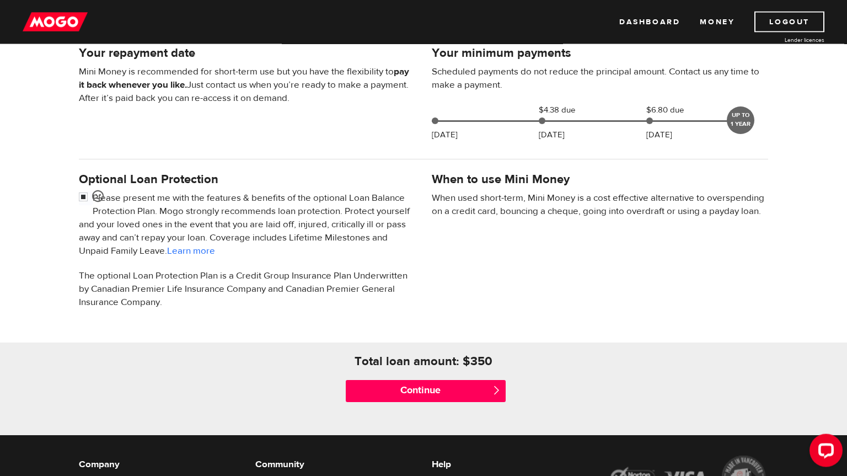
scroll to position [272, 0]
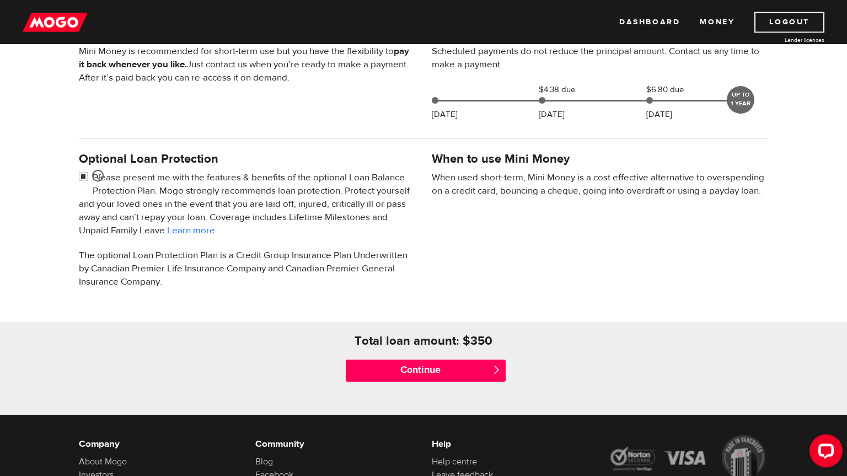
click at [624, 325] on div "Total loan amount: $ 350 Continue " at bounding box center [423, 368] width 847 height 93
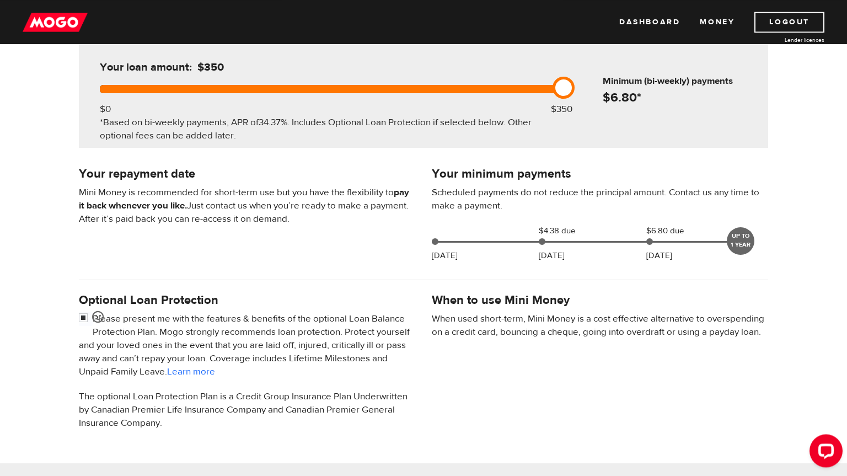
scroll to position [0, 0]
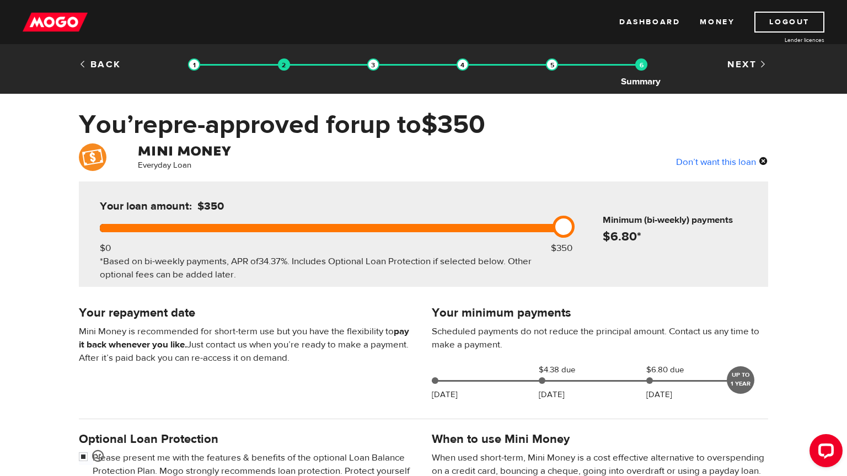
click at [638, 65] on img at bounding box center [641, 64] width 12 height 12
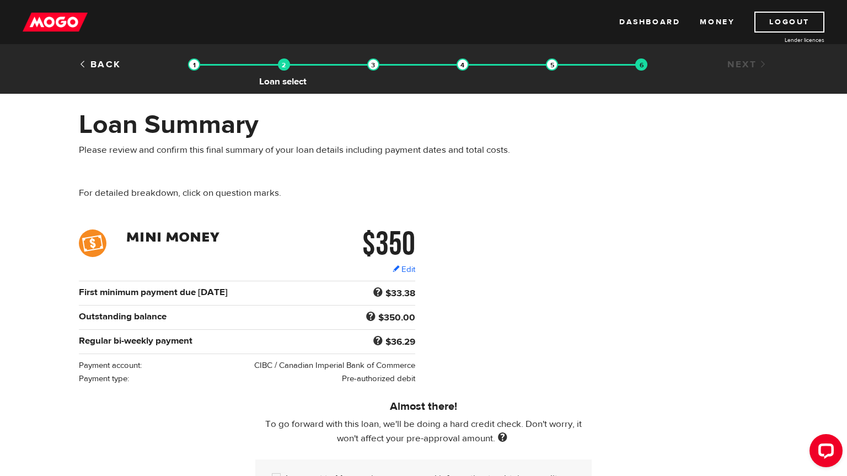
click at [282, 69] on img at bounding box center [284, 64] width 12 height 12
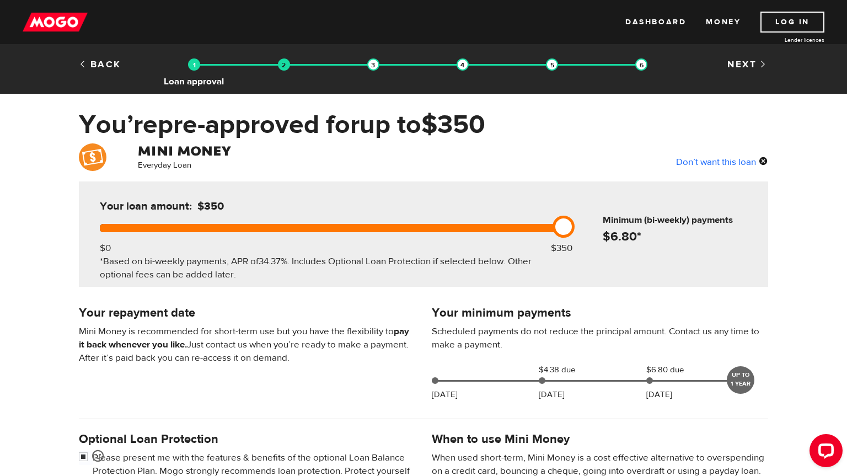
click at [193, 69] on img at bounding box center [194, 64] width 12 height 12
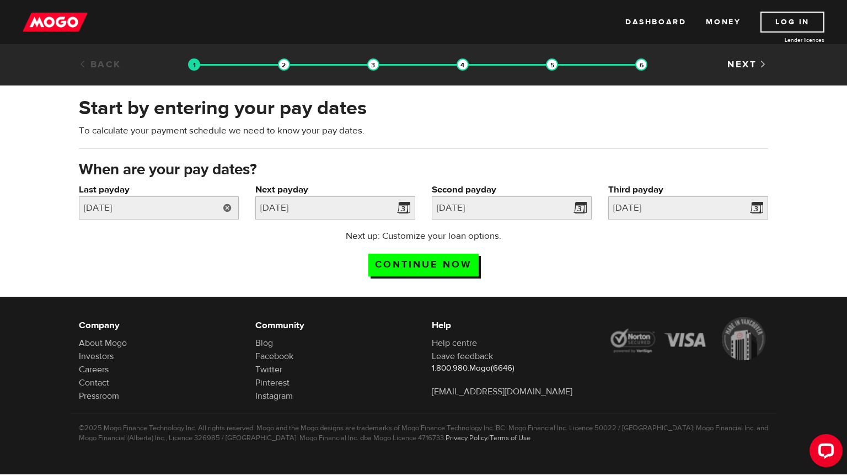
click at [231, 211] on link at bounding box center [227, 207] width 23 height 23
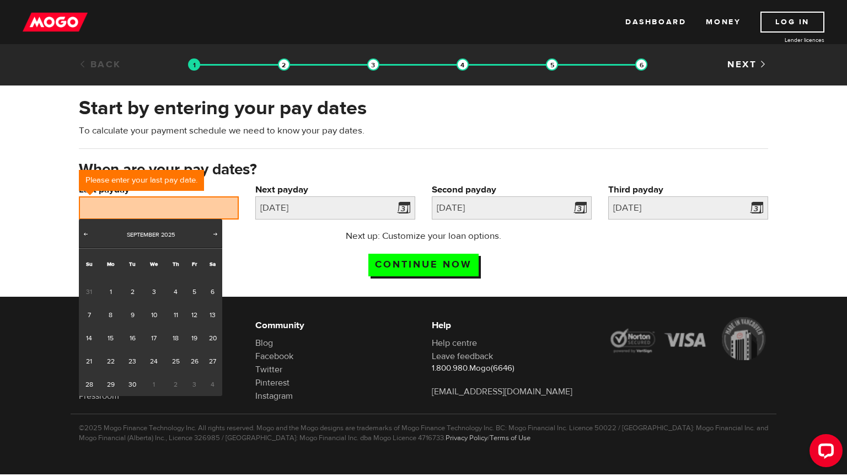
click at [313, 265] on div "Next up: Customize your loan options. Continue now" at bounding box center [423, 256] width 235 height 55
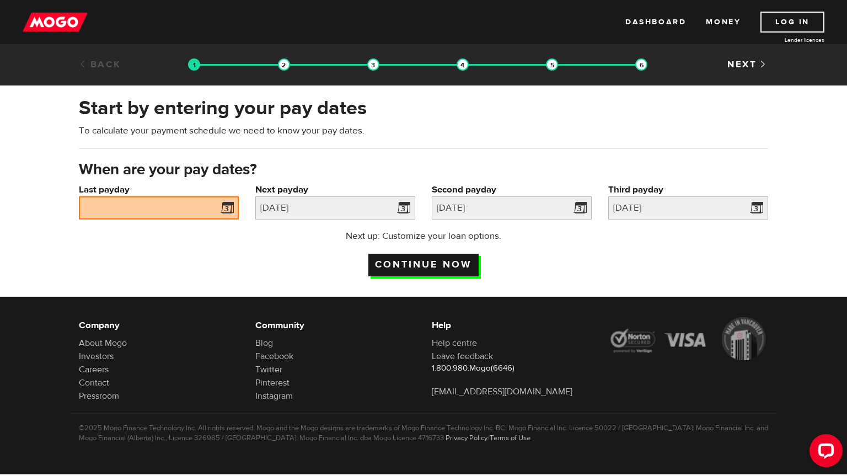
click at [421, 265] on input "Continue now" at bounding box center [423, 265] width 110 height 23
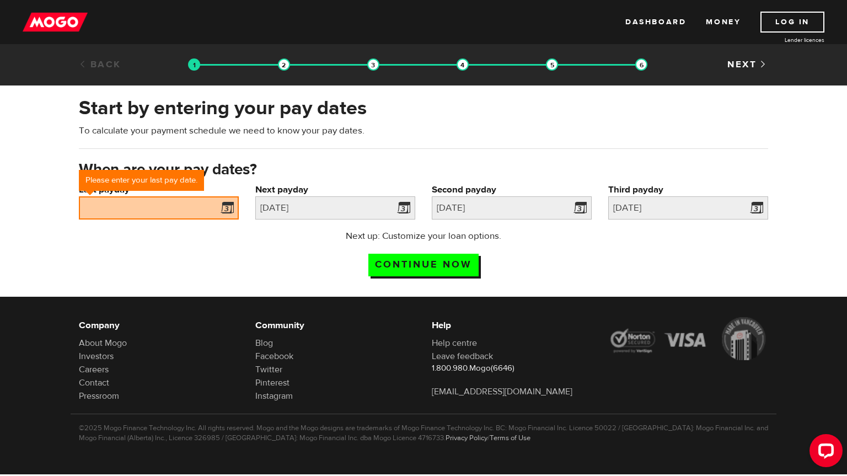
click at [228, 209] on span at bounding box center [225, 210] width 17 height 18
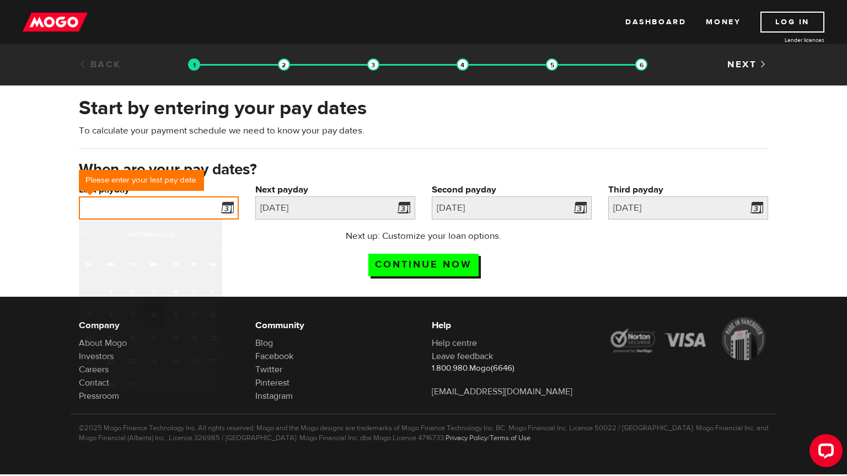
click at [200, 207] on input "Last payday" at bounding box center [159, 207] width 160 height 23
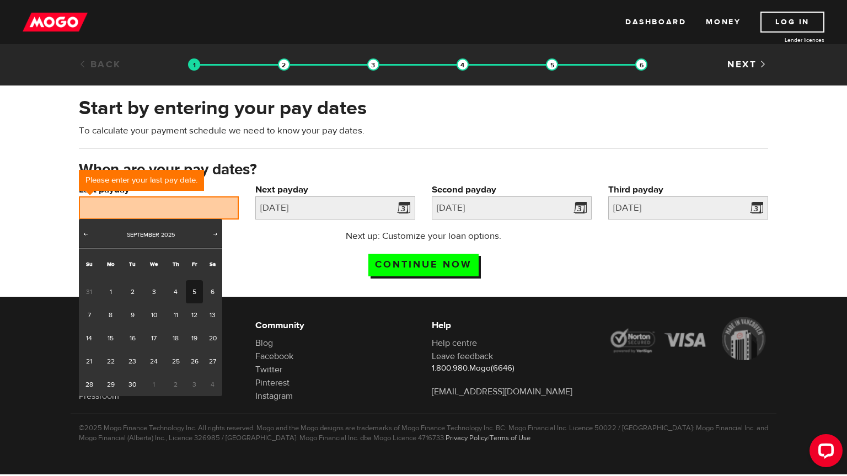
click at [195, 292] on link "5" at bounding box center [194, 291] width 17 height 23
type input "2025/09/05"
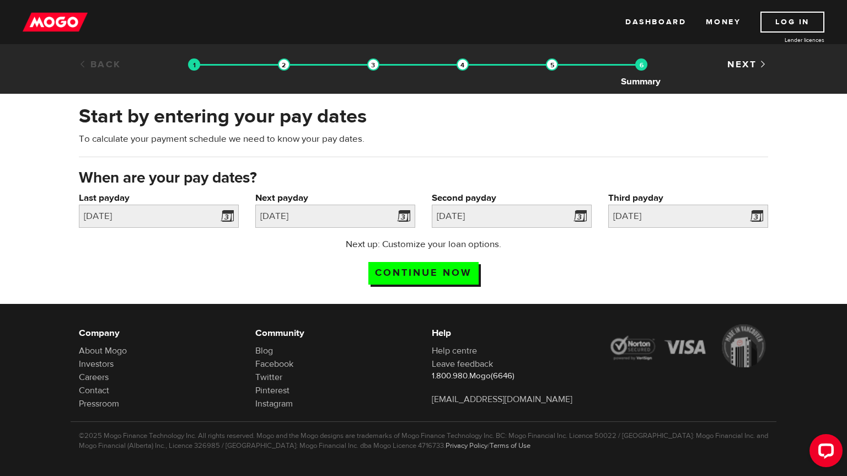
click at [643, 66] on img at bounding box center [641, 64] width 12 height 12
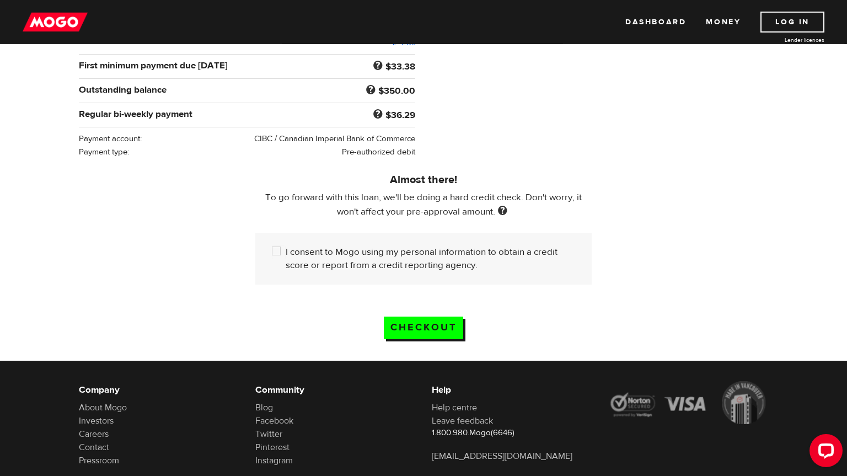
scroll to position [264, 0]
